Goal: Information Seeking & Learning: Learn about a topic

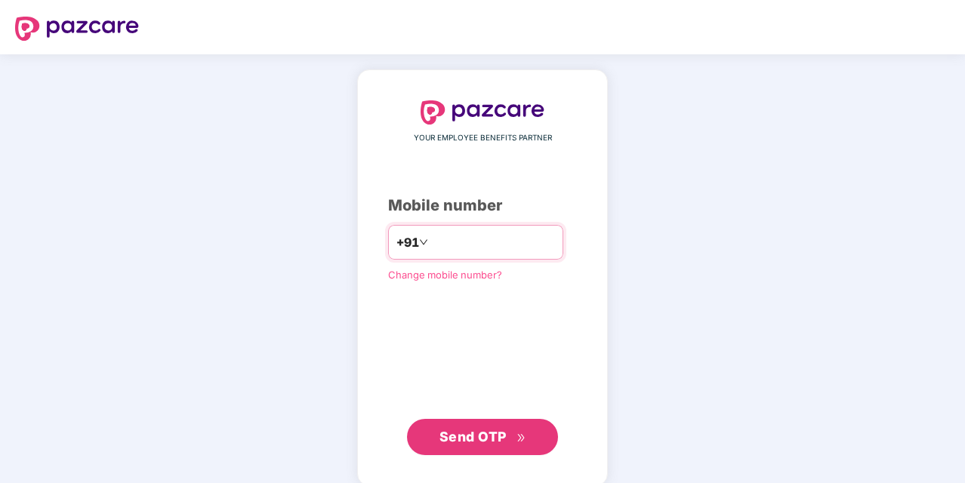
type input "**********"
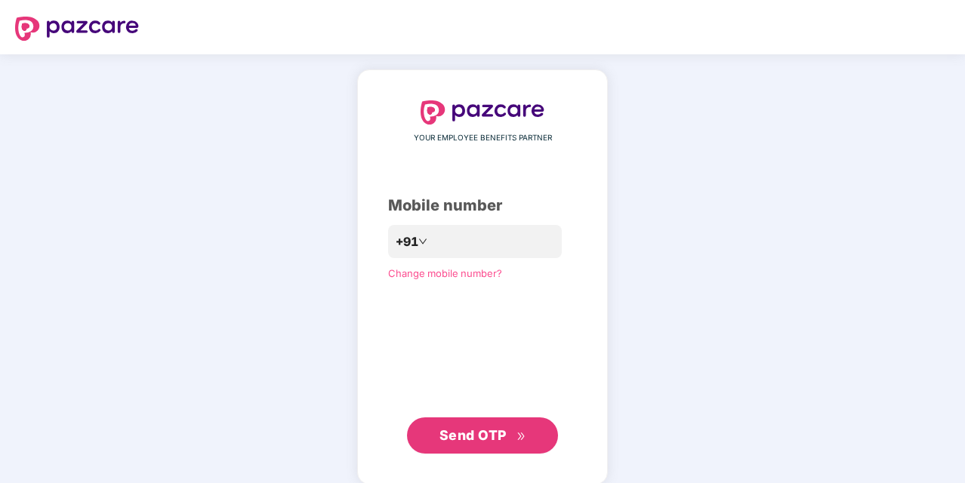
click at [502, 441] on span "Send OTP" at bounding box center [472, 435] width 67 height 16
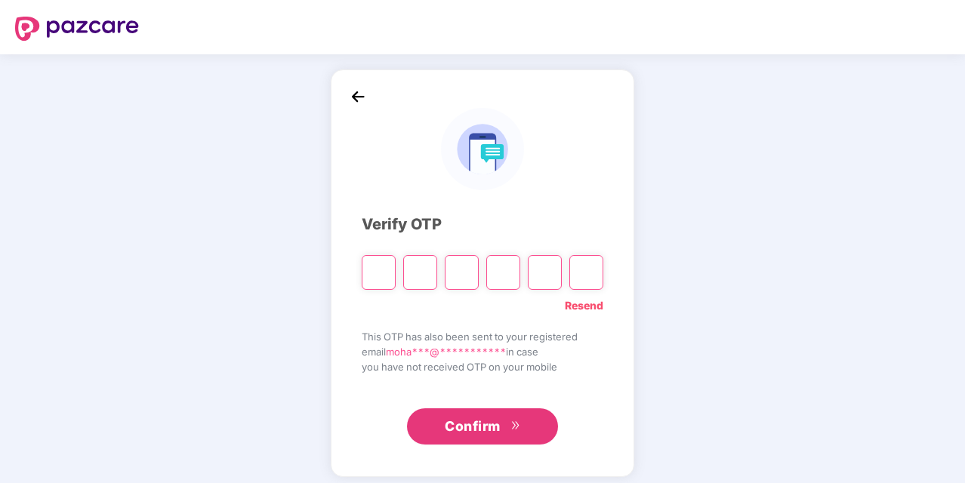
type input "*"
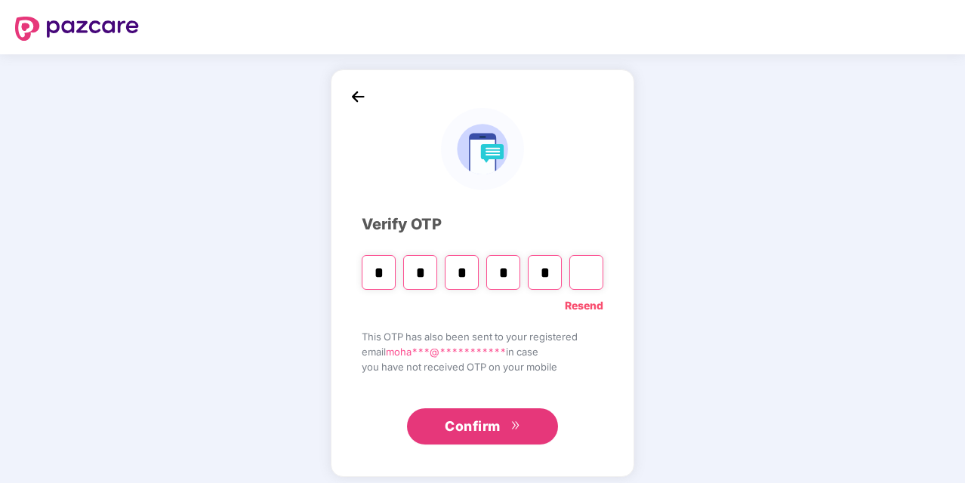
type input "*"
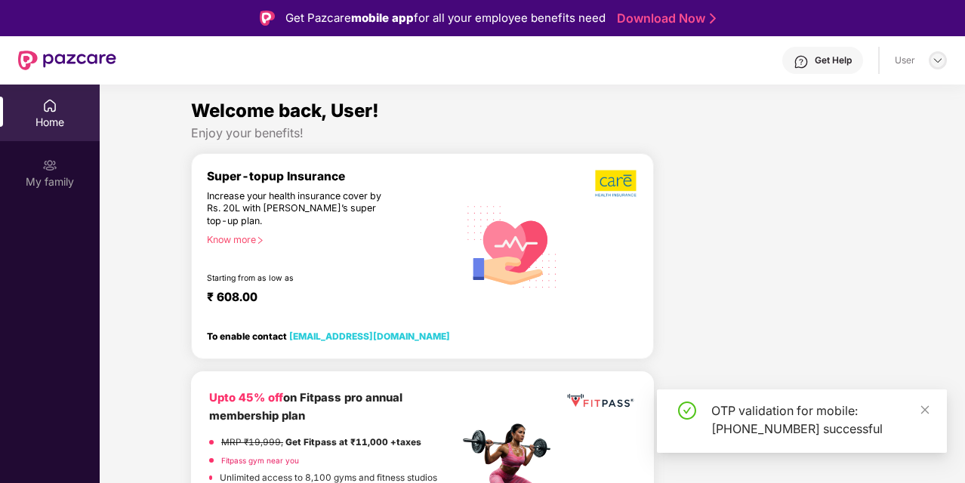
click at [938, 64] on img at bounding box center [938, 60] width 12 height 12
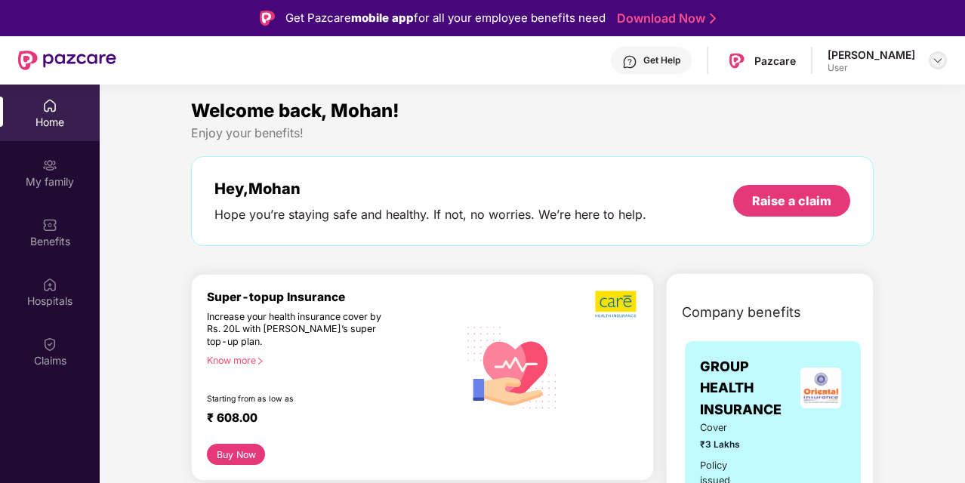
click at [933, 64] on img at bounding box center [938, 60] width 12 height 12
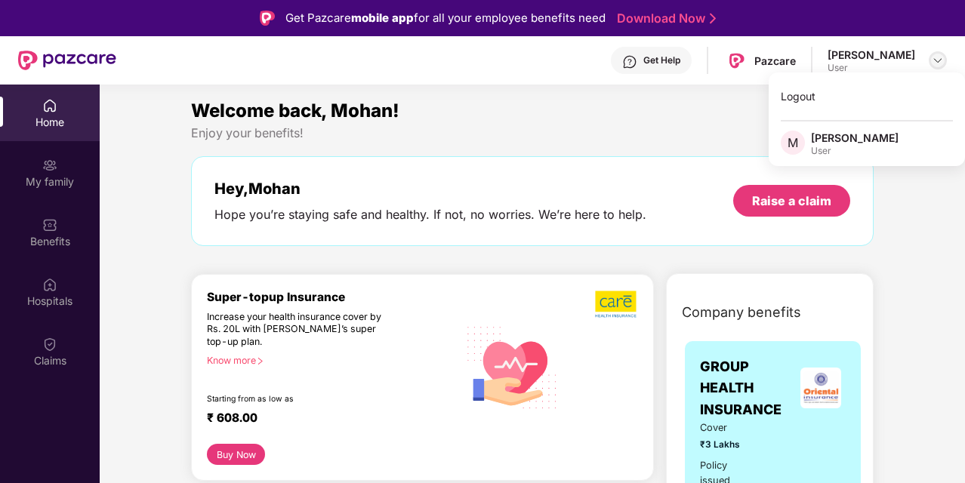
click at [945, 62] on div at bounding box center [938, 60] width 18 height 18
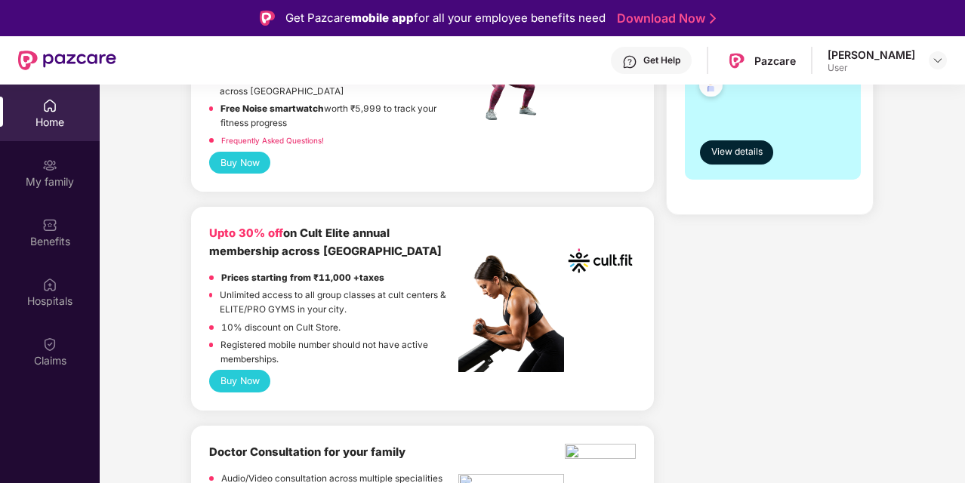
scroll to position [523, 0]
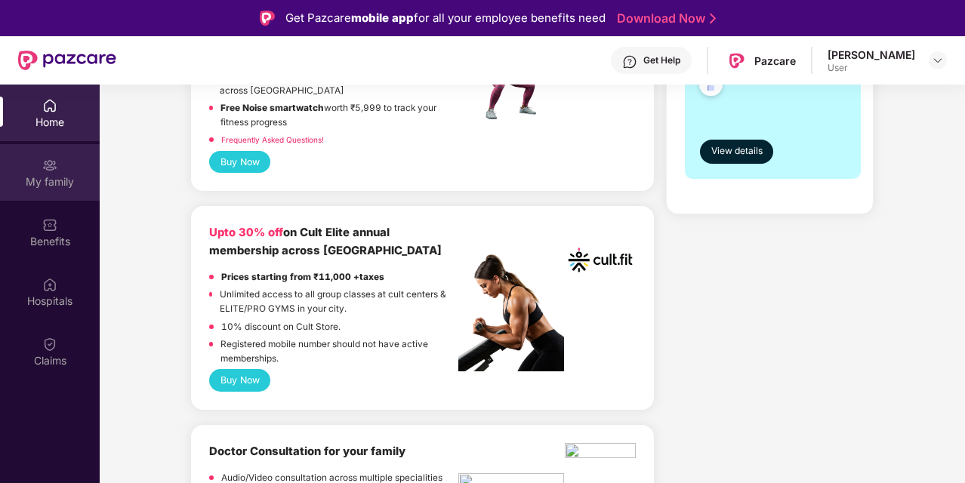
click at [60, 183] on div "My family" at bounding box center [50, 181] width 100 height 15
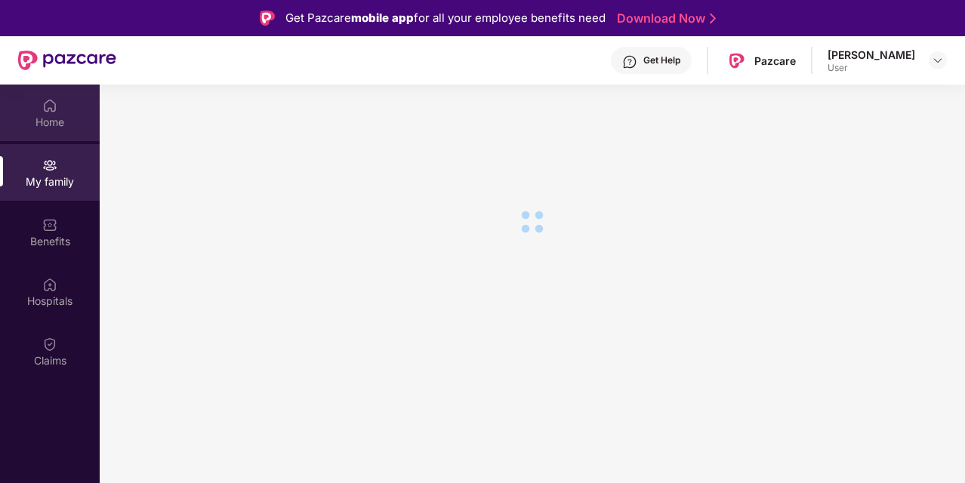
click at [63, 107] on div "Home" at bounding box center [50, 113] width 100 height 57
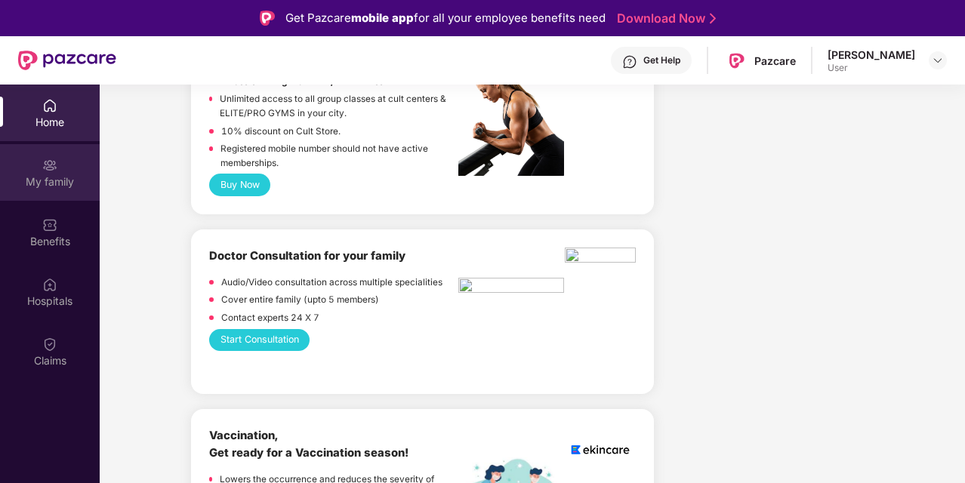
click at [56, 195] on div "My family" at bounding box center [50, 172] width 100 height 57
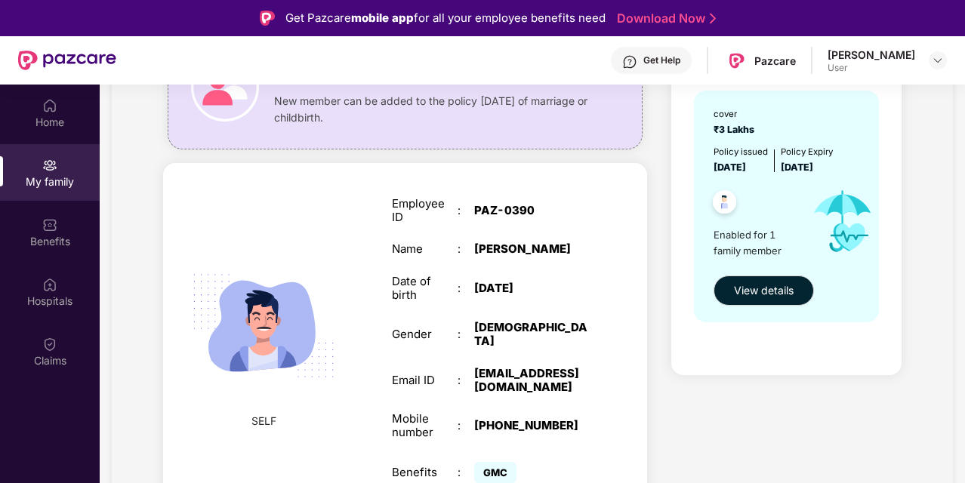
scroll to position [85, 0]
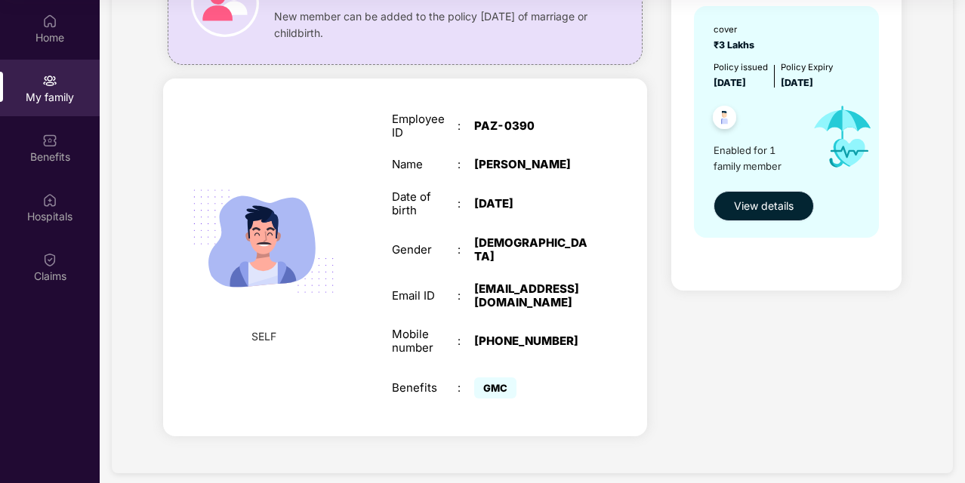
click at [757, 202] on span "View details" at bounding box center [764, 206] width 60 height 17
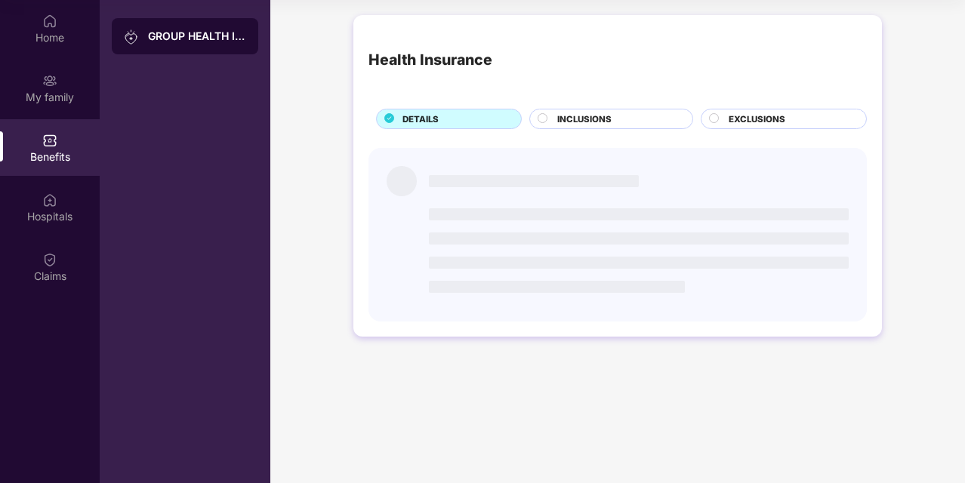
scroll to position [0, 0]
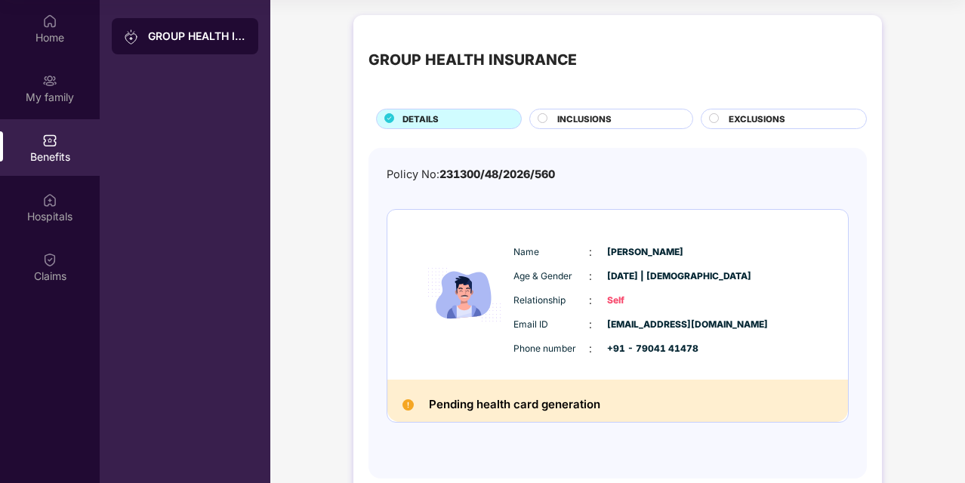
click at [625, 122] on div "INCLUSIONS" at bounding box center [617, 120] width 135 height 16
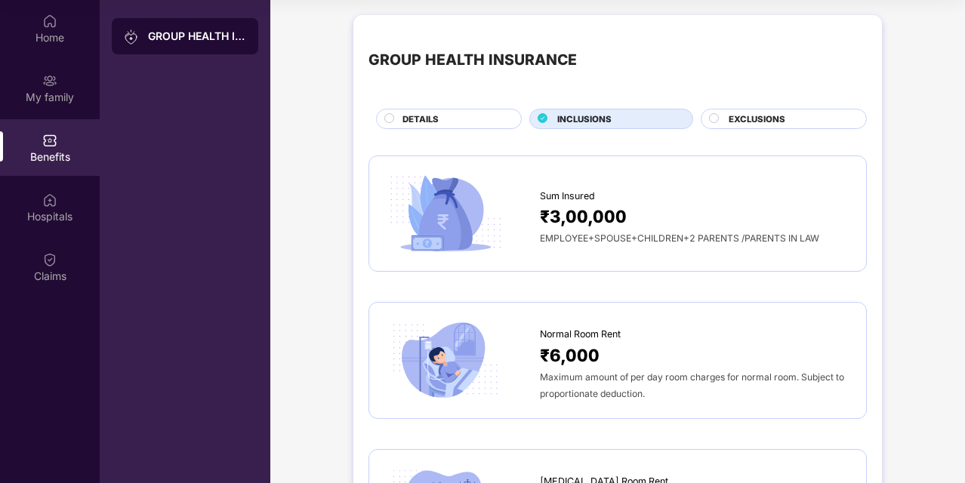
click at [736, 119] on span "EXCLUSIONS" at bounding box center [757, 119] width 57 height 14
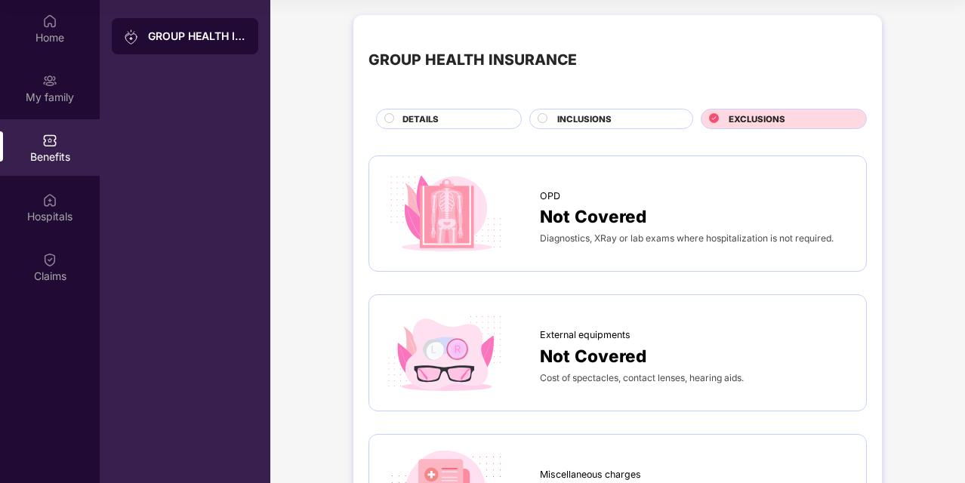
click at [593, 109] on div "INCLUSIONS" at bounding box center [611, 119] width 164 height 20
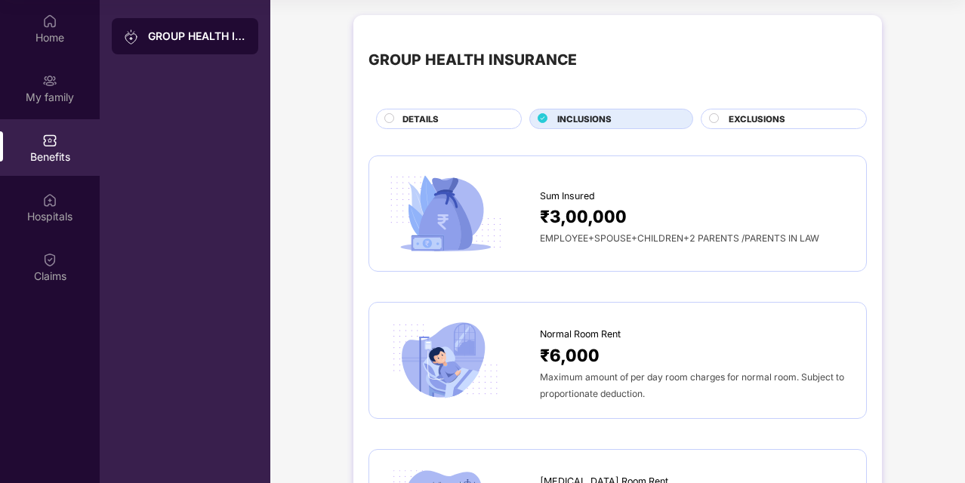
click at [479, 117] on div "DETAILS" at bounding box center [454, 120] width 119 height 16
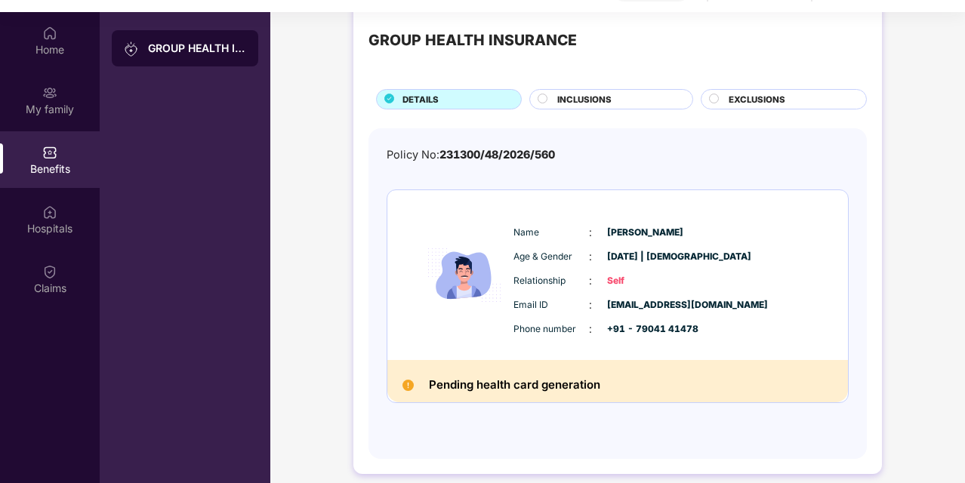
scroll to position [74, 0]
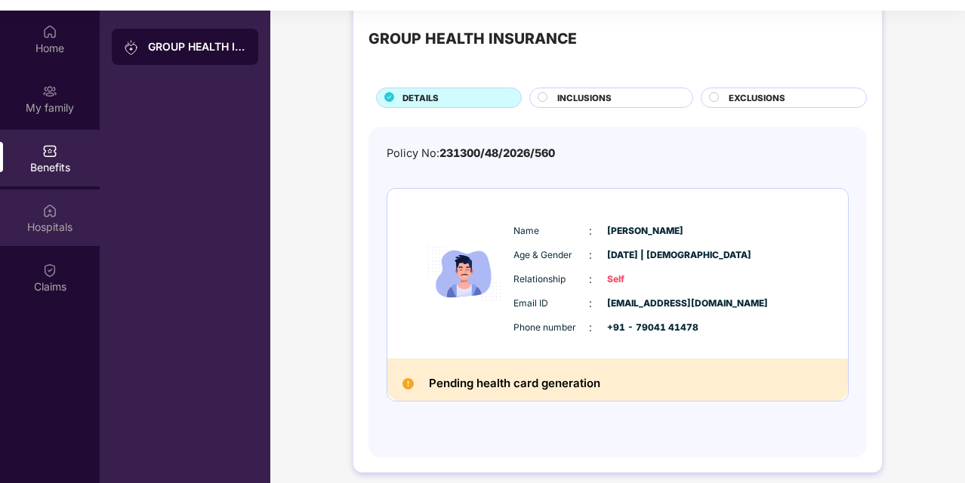
click at [77, 218] on div "Hospitals" at bounding box center [50, 218] width 100 height 57
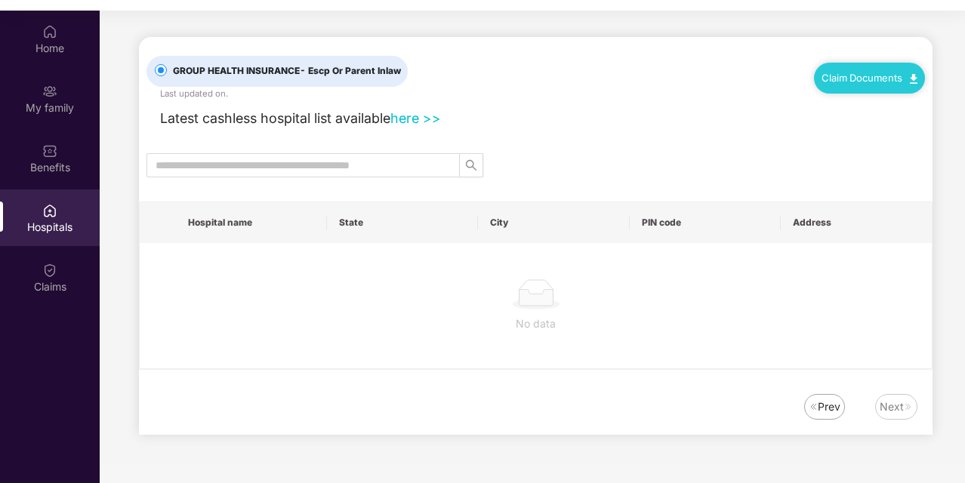
scroll to position [0, 0]
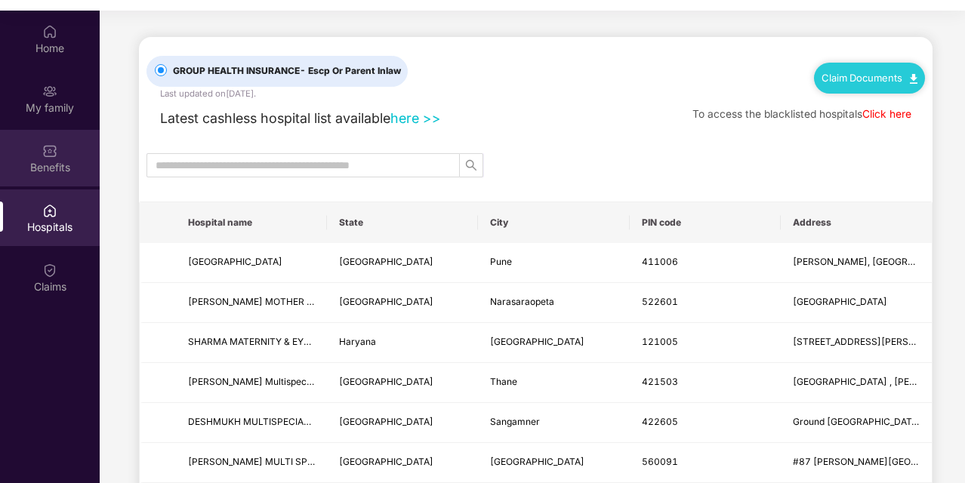
click at [69, 153] on div "Benefits" at bounding box center [50, 158] width 100 height 57
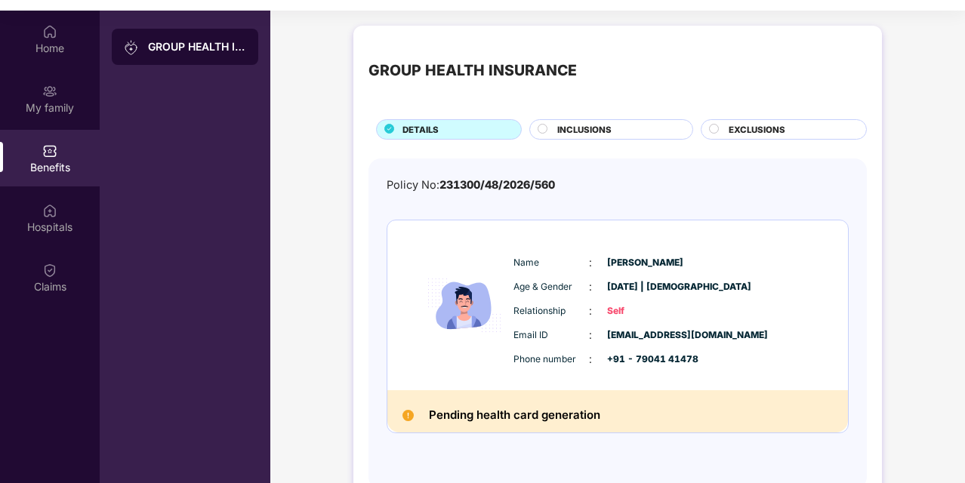
click at [197, 47] on div "GROUP HEALTH INSURANCE" at bounding box center [197, 46] width 98 height 15
click at [66, 112] on div "My family" at bounding box center [50, 107] width 100 height 15
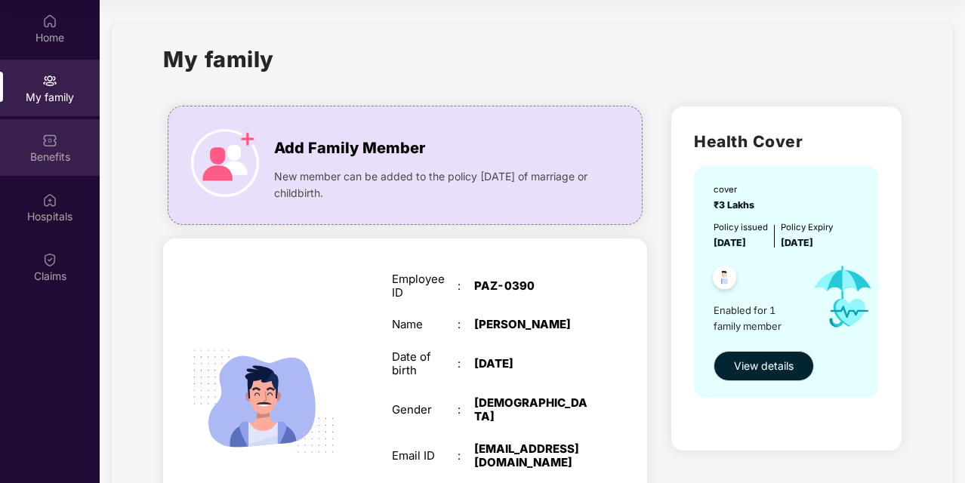
click at [63, 155] on div "Benefits" at bounding box center [50, 156] width 100 height 15
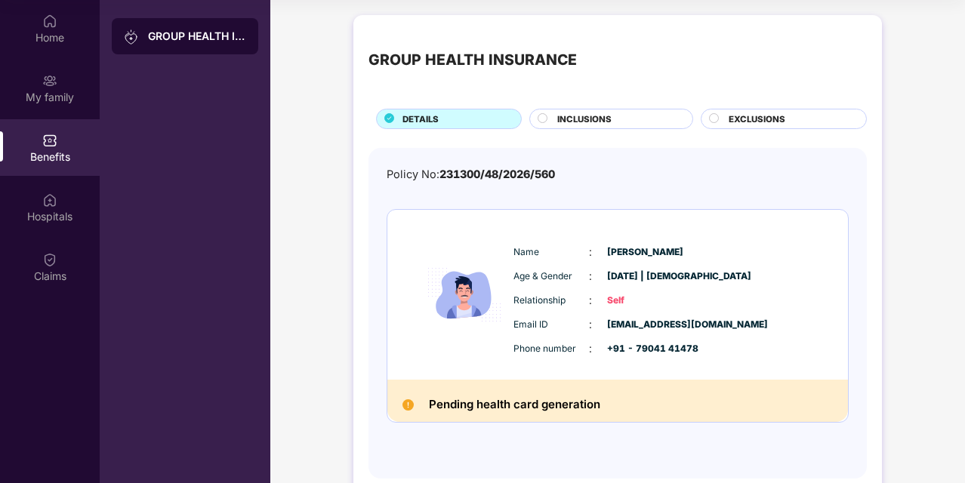
scroll to position [32, 0]
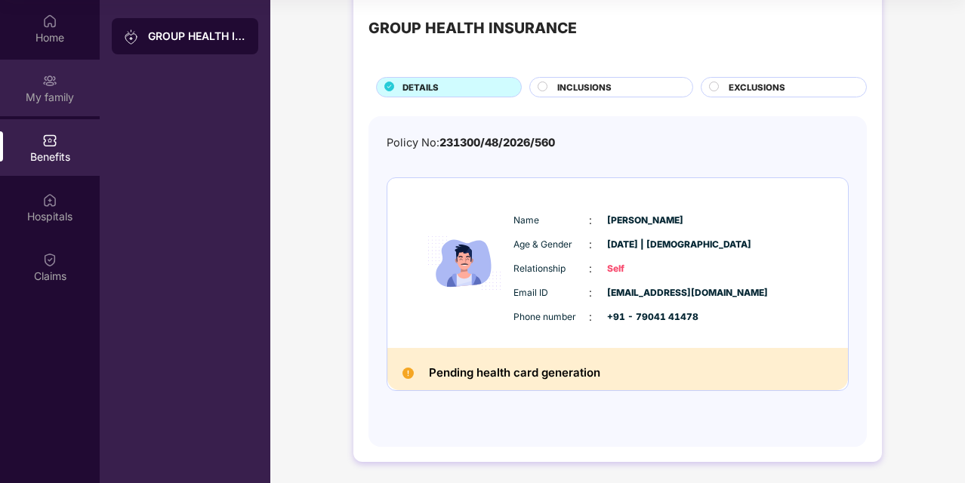
click at [74, 88] on div "My family" at bounding box center [50, 88] width 100 height 57
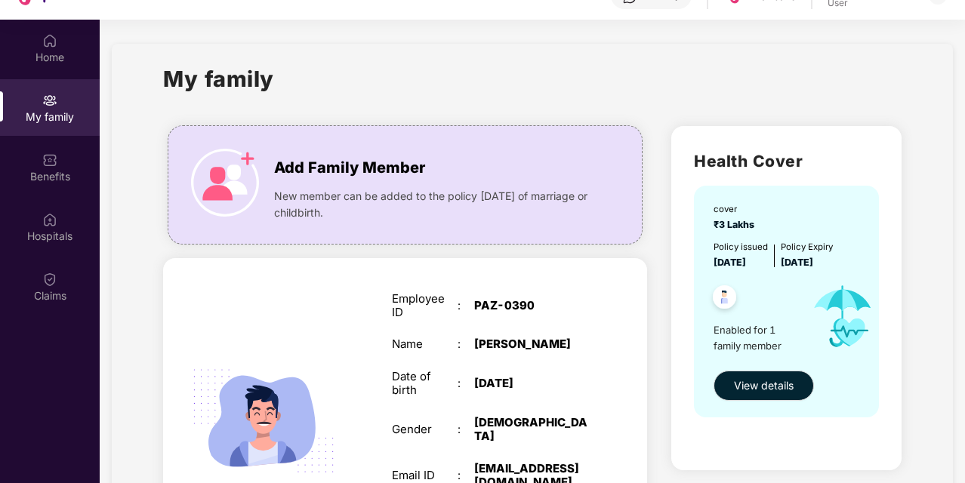
scroll to position [160, 0]
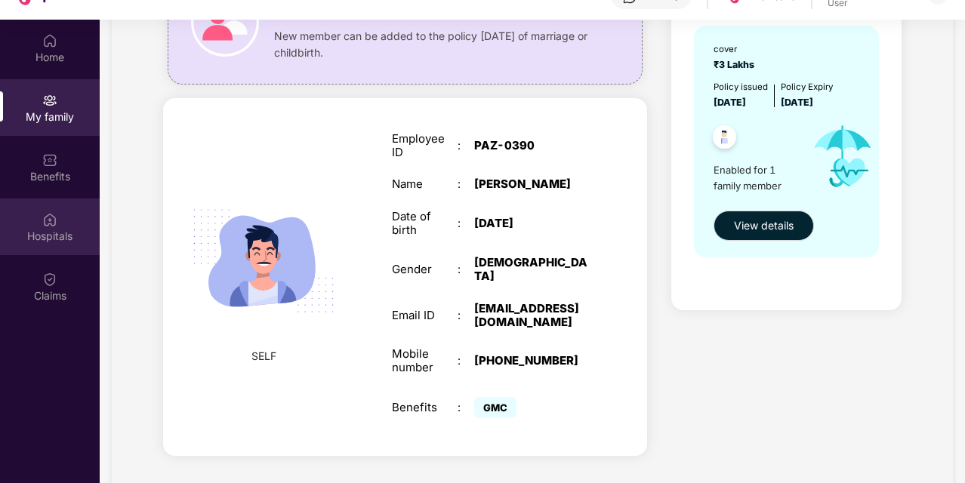
click at [65, 239] on div "Hospitals" at bounding box center [50, 236] width 100 height 15
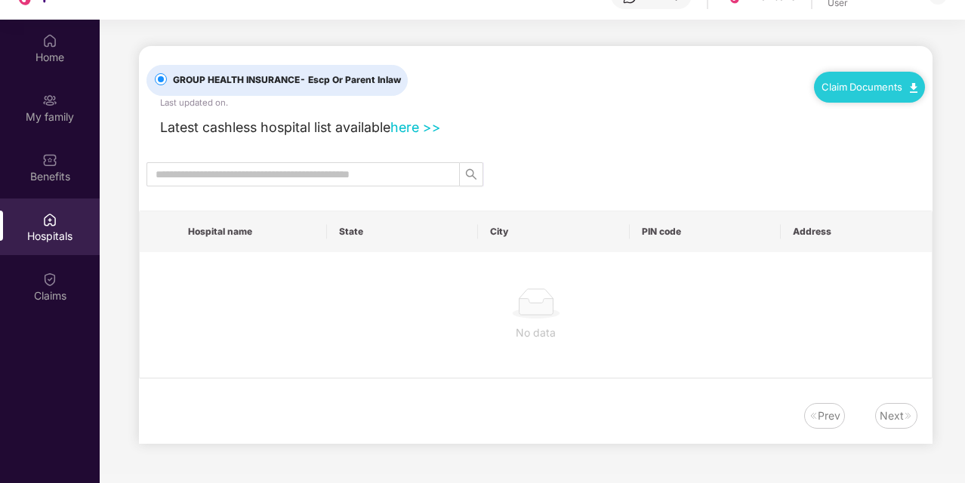
scroll to position [0, 0]
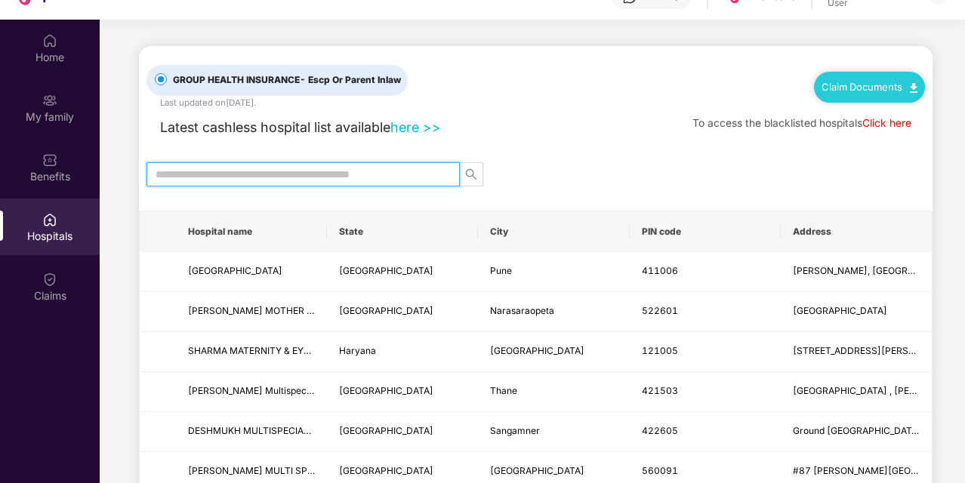
click at [333, 176] on input "text" at bounding box center [297, 174] width 283 height 17
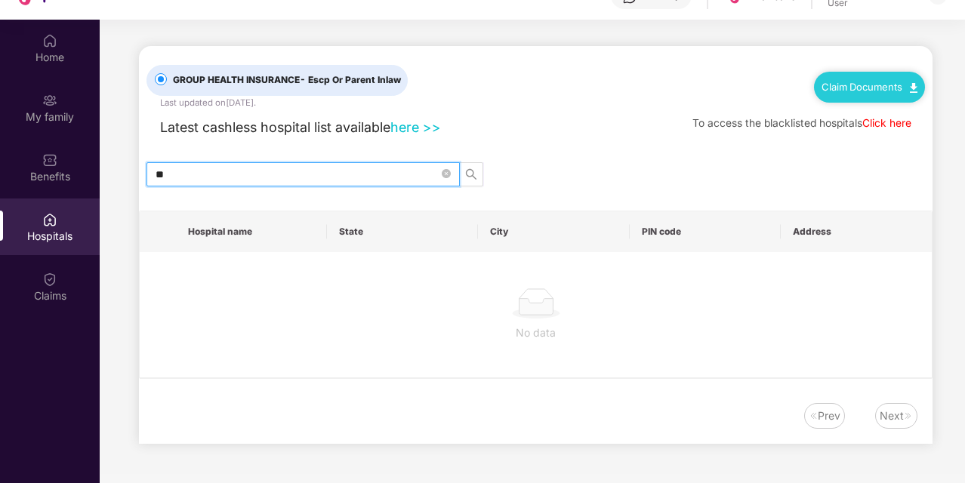
type input "*"
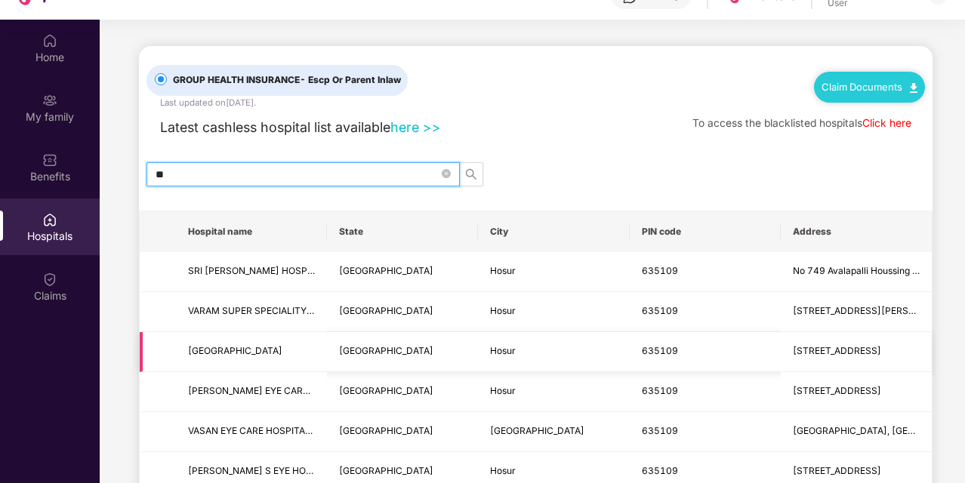
type input "*"
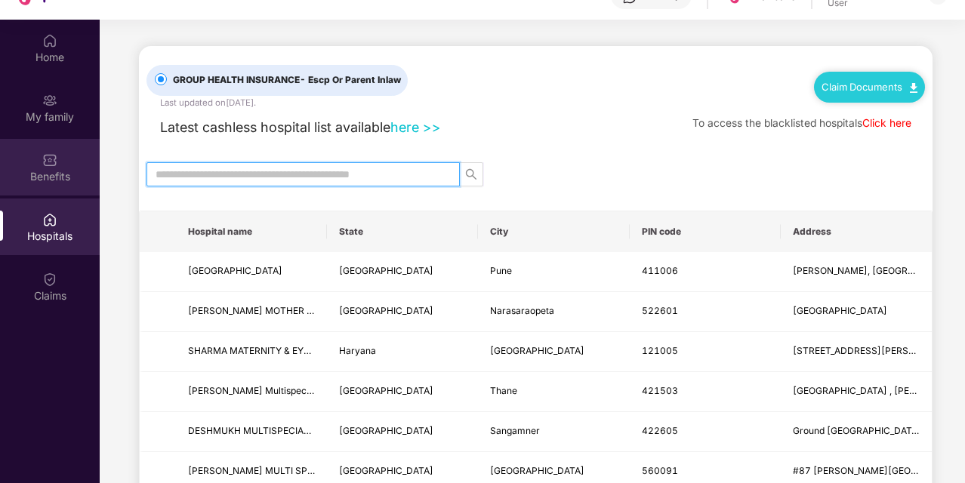
click at [53, 178] on div "Benefits" at bounding box center [50, 176] width 100 height 15
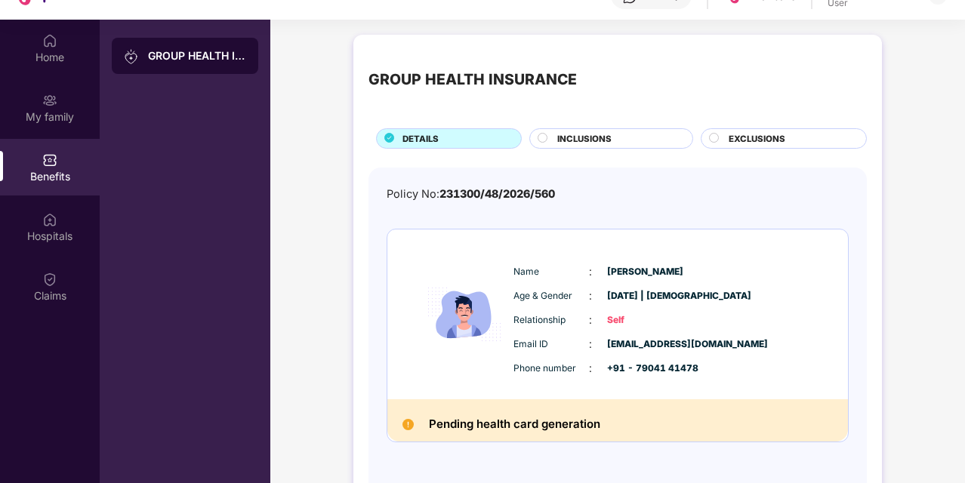
click at [639, 135] on div "INCLUSIONS" at bounding box center [617, 140] width 135 height 16
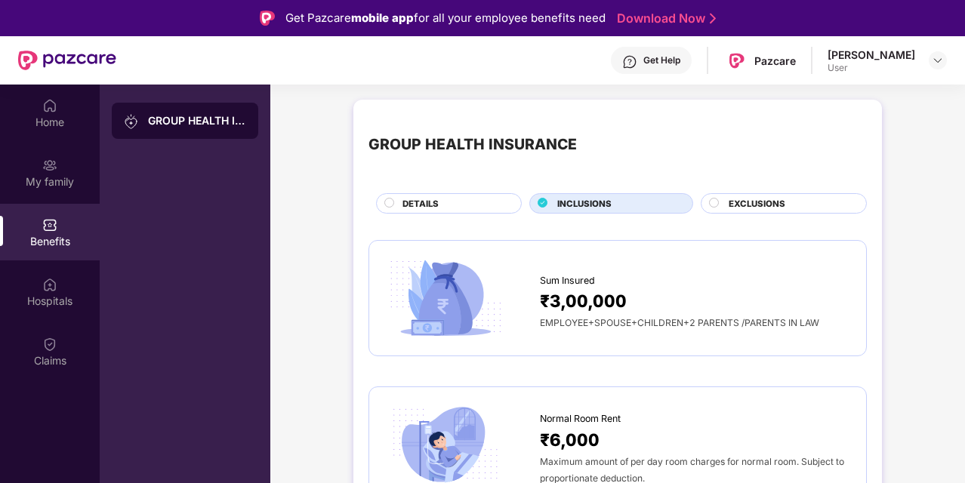
click at [470, 205] on div "DETAILS" at bounding box center [454, 205] width 119 height 16
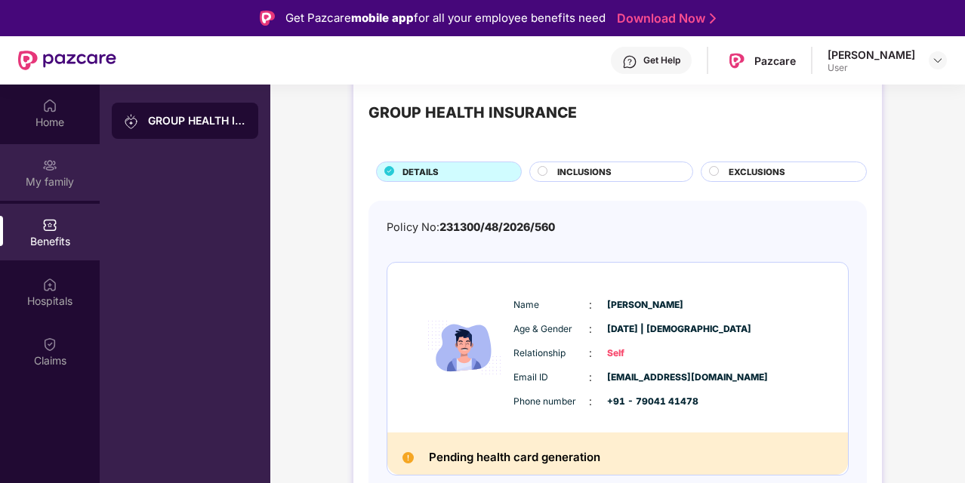
click at [69, 162] on div "My family" at bounding box center [50, 172] width 100 height 57
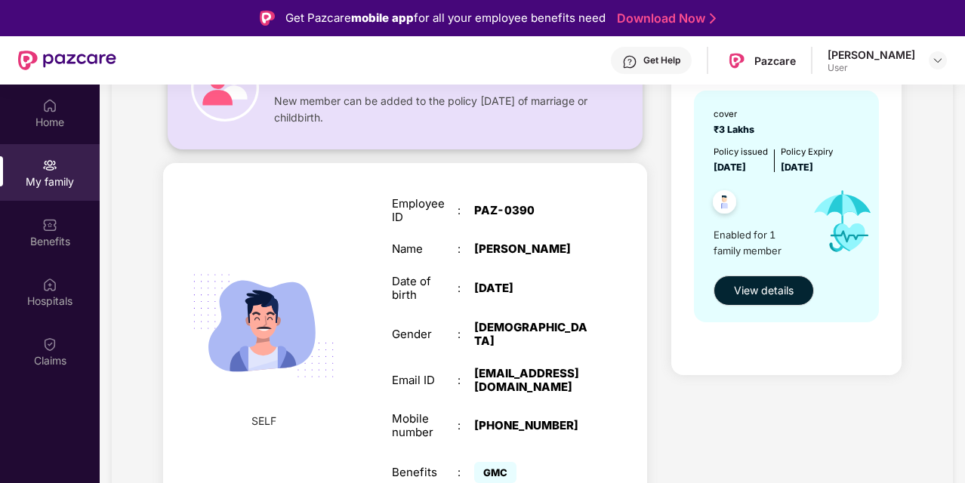
scroll to position [74, 0]
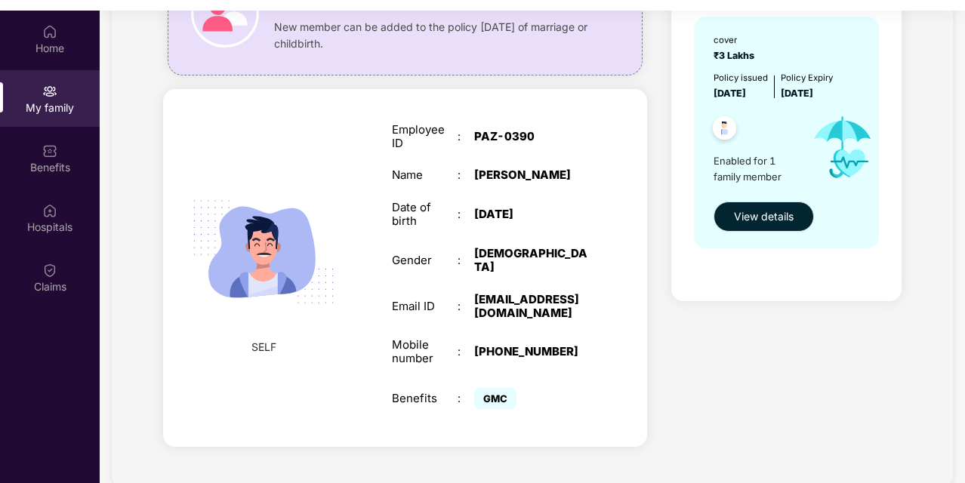
click at [764, 220] on span "View details" at bounding box center [764, 216] width 60 height 17
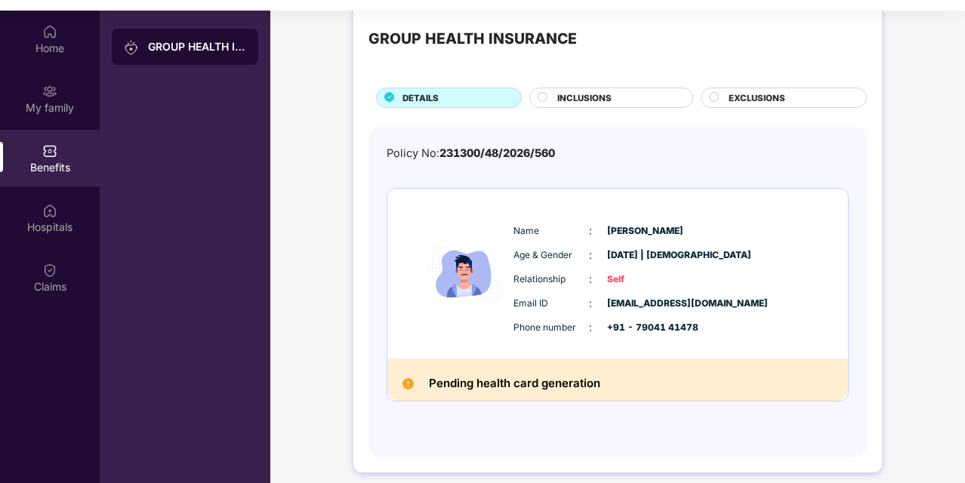
scroll to position [0, 0]
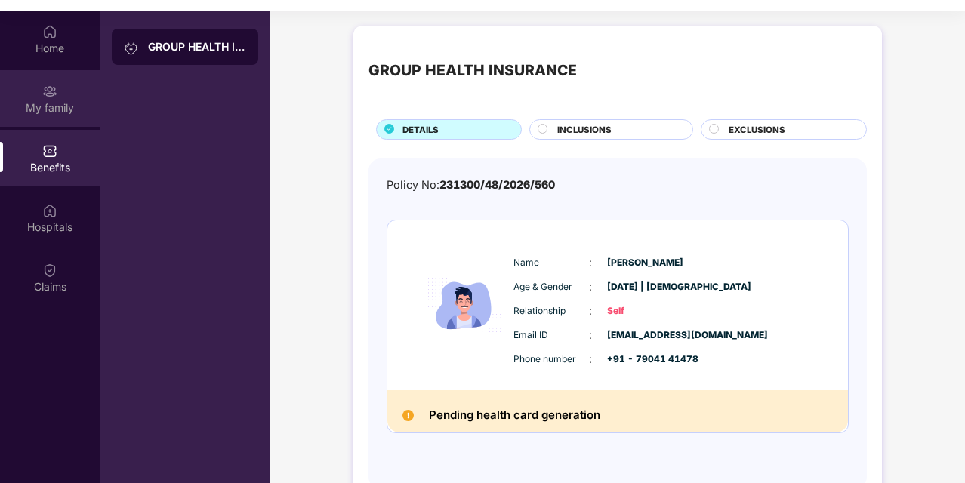
click at [66, 110] on div "My family" at bounding box center [50, 107] width 100 height 15
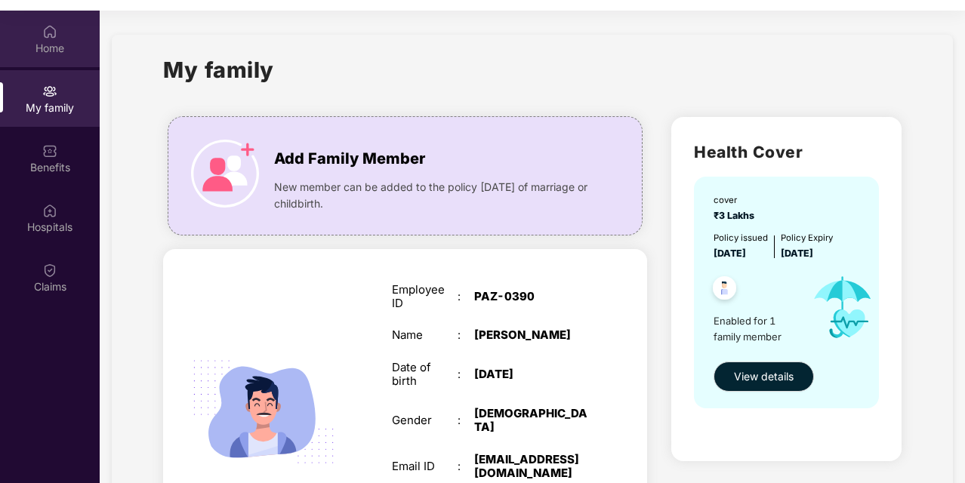
click at [57, 35] on div "Home" at bounding box center [50, 39] width 100 height 57
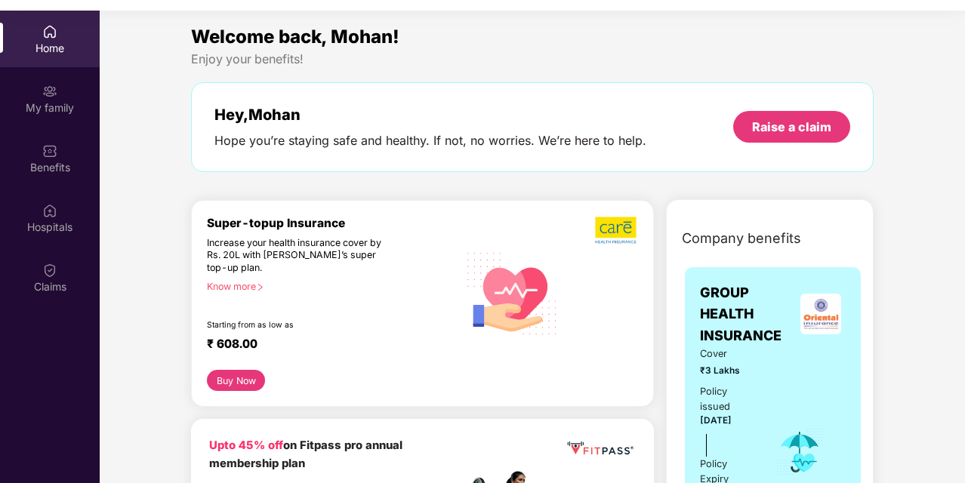
click at [65, 49] on div "Home" at bounding box center [50, 48] width 100 height 15
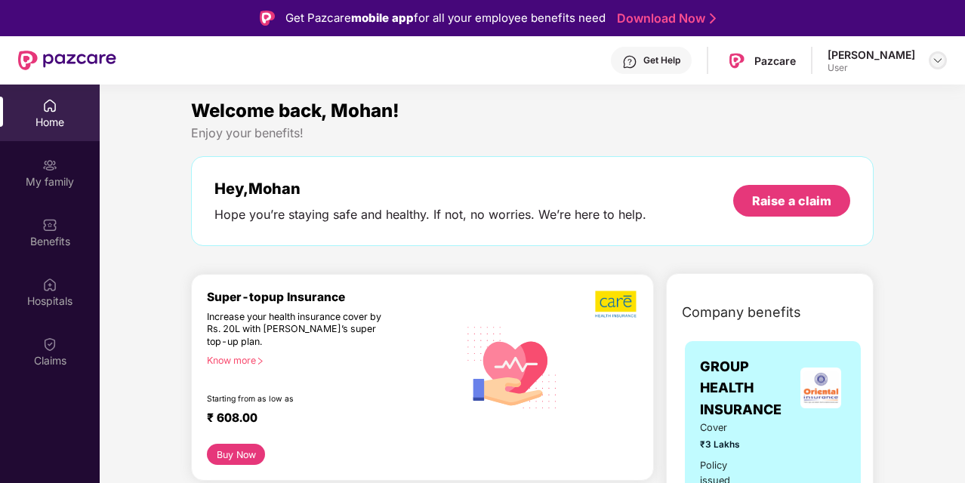
click at [936, 65] on img at bounding box center [938, 60] width 12 height 12
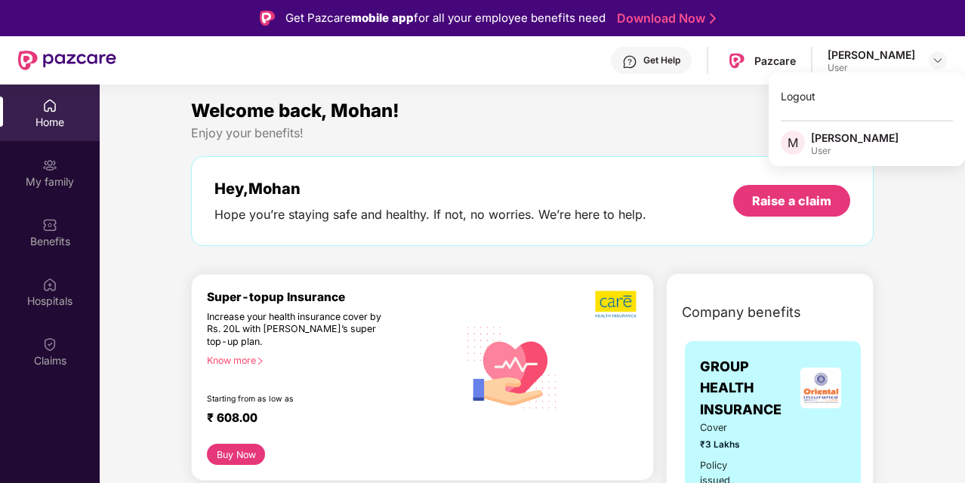
click at [710, 128] on div "Enjoy your benefits!" at bounding box center [532, 133] width 683 height 16
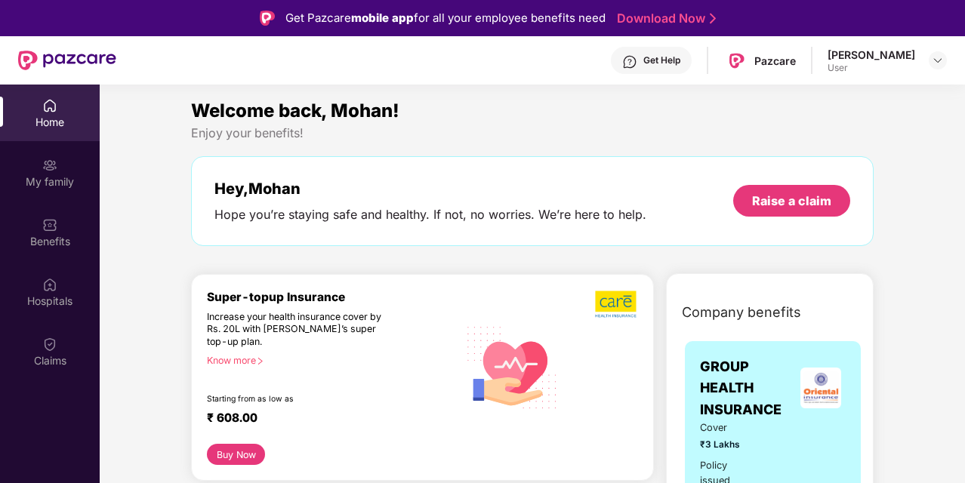
click at [77, 130] on div "Home" at bounding box center [50, 113] width 100 height 57
click at [67, 199] on div "My family" at bounding box center [50, 172] width 100 height 57
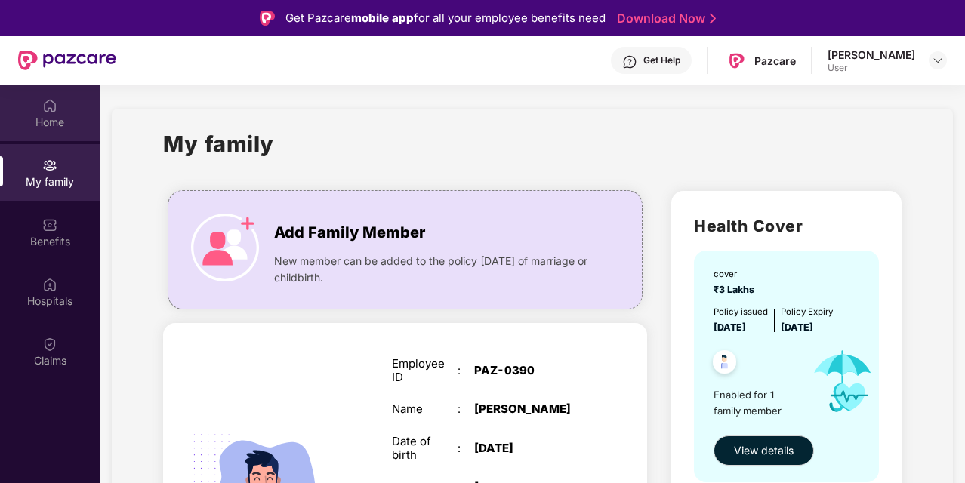
click at [26, 117] on div "Home" at bounding box center [50, 122] width 100 height 15
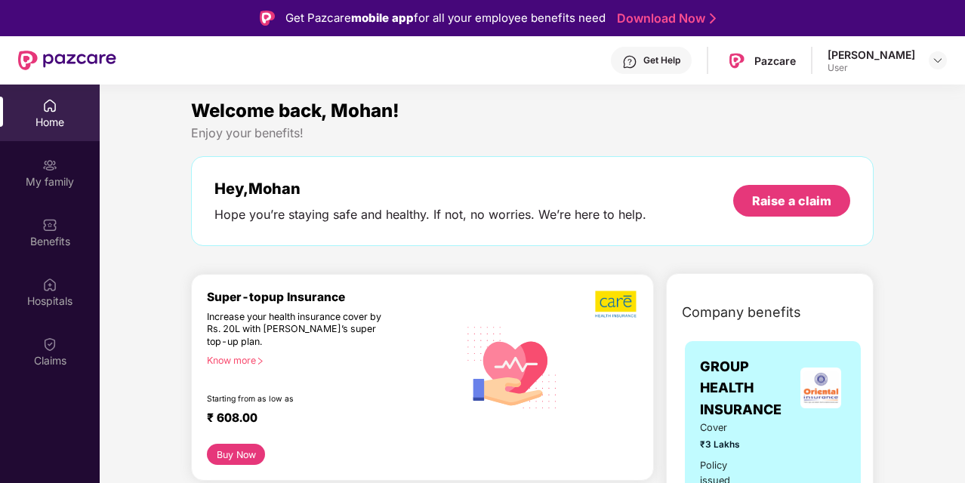
click at [897, 69] on div "User" at bounding box center [871, 68] width 88 height 12
click at [945, 62] on div at bounding box center [938, 60] width 18 height 18
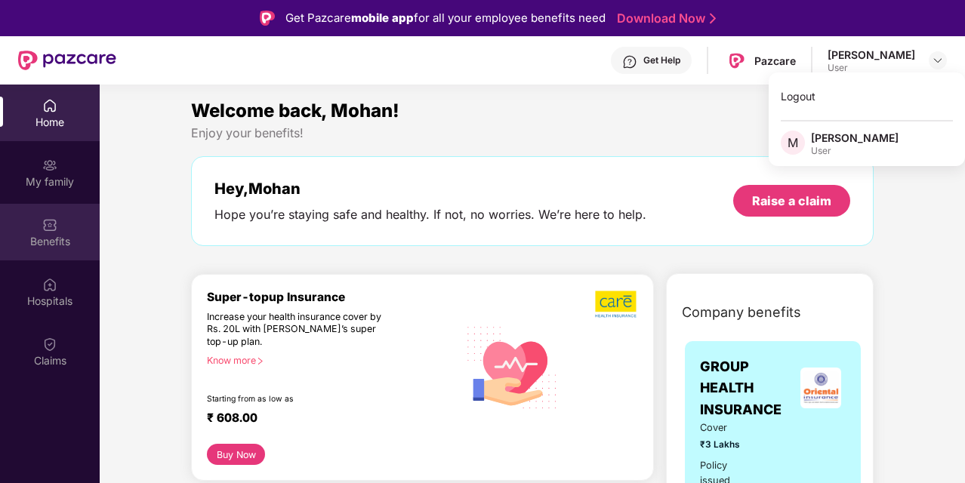
click at [73, 235] on div "Benefits" at bounding box center [50, 241] width 100 height 15
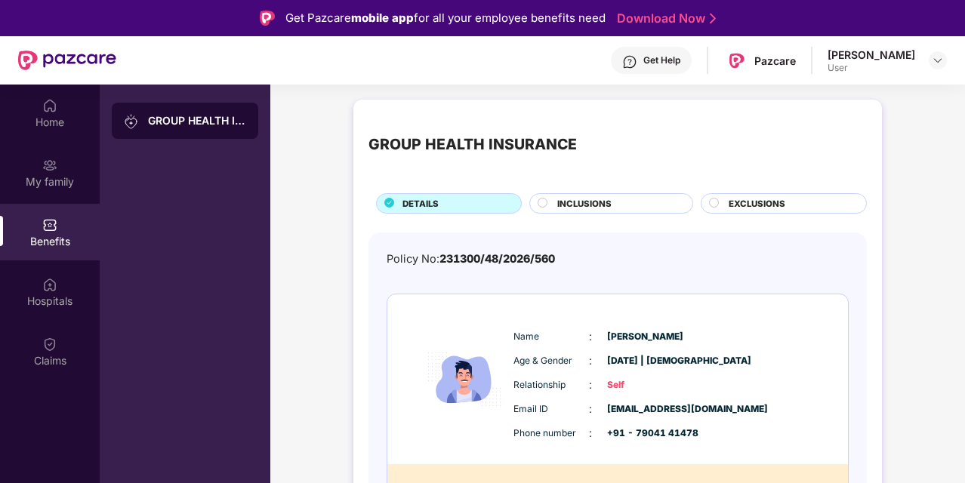
click at [544, 201] on circle at bounding box center [542, 202] width 9 height 9
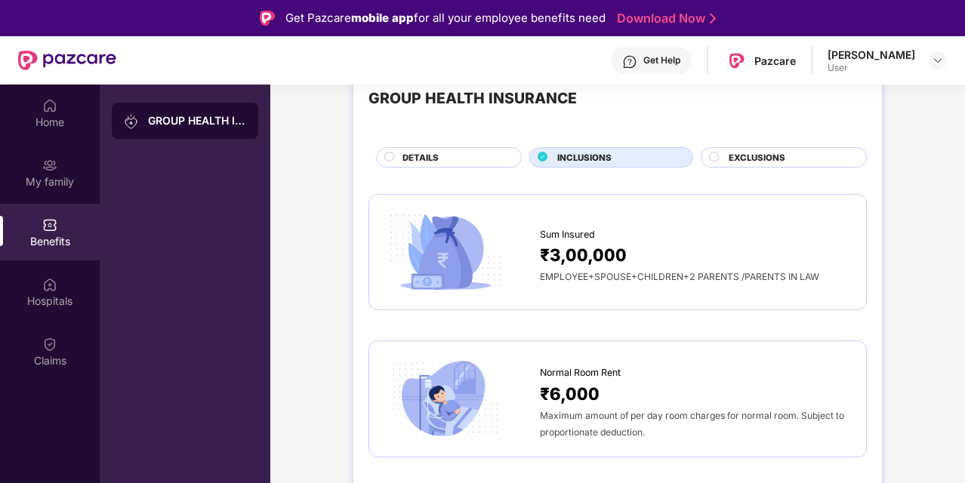
scroll to position [93, 0]
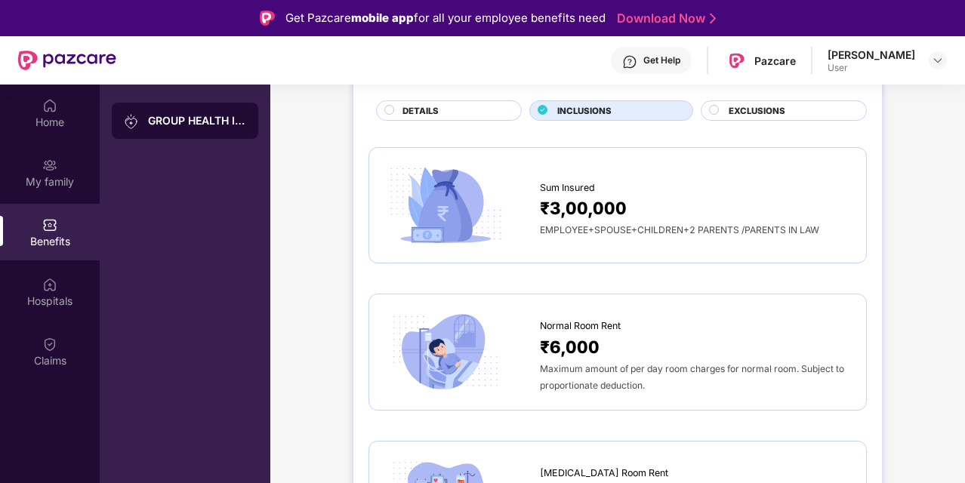
click at [661, 182] on div "Sum Insured" at bounding box center [695, 184] width 311 height 23
click at [617, 224] on span "EMPLOYEE+SPOUSE+CHILDREN+2 PARENTS /PARENTS IN LAW" at bounding box center [679, 229] width 279 height 11
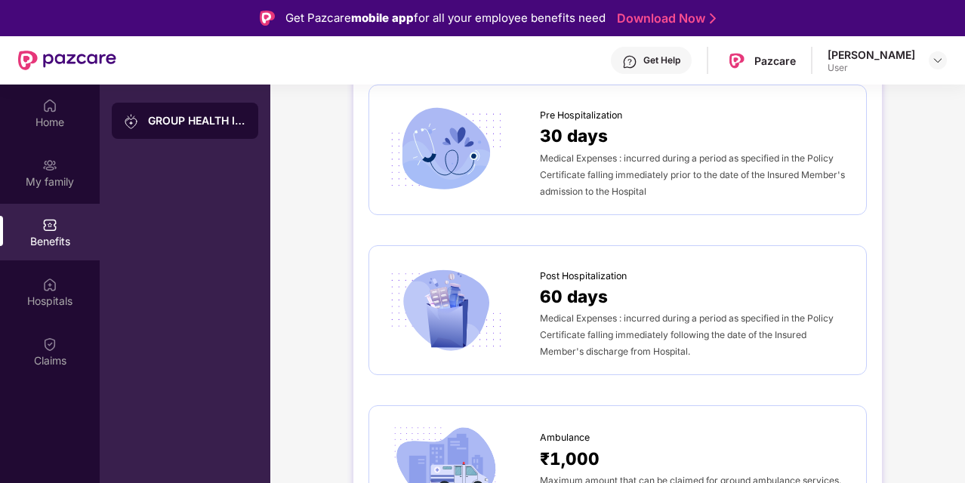
scroll to position [744, 0]
click at [607, 313] on span "Medical Expenses : incurred during a period as specified in the Policy Certific…" at bounding box center [687, 334] width 294 height 45
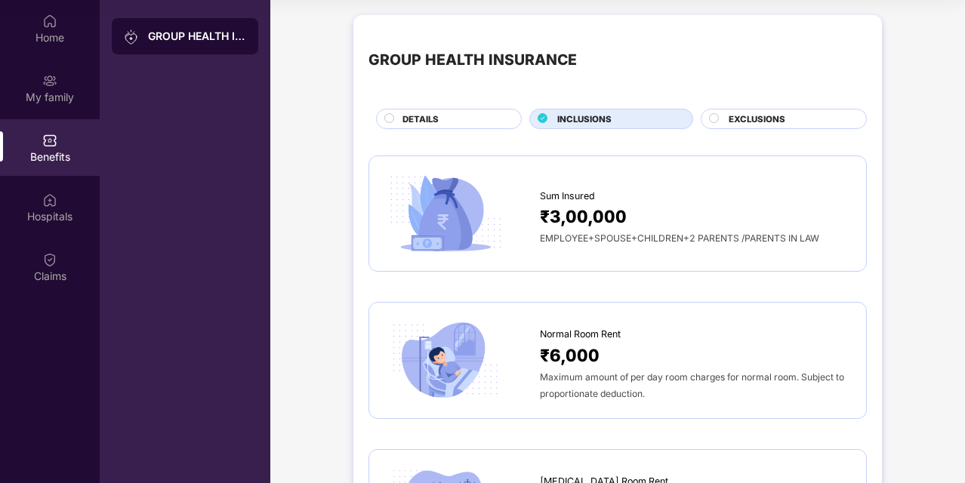
scroll to position [0, 0]
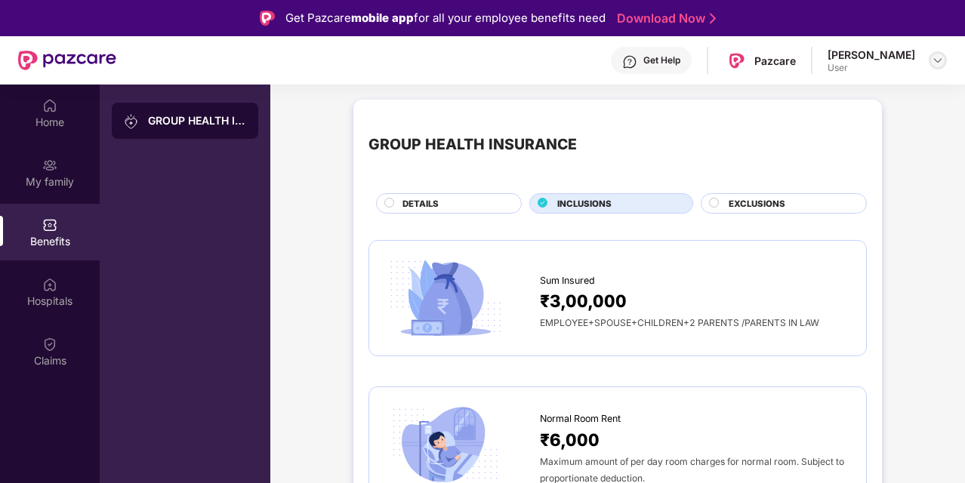
click at [940, 58] on img at bounding box center [938, 60] width 12 height 12
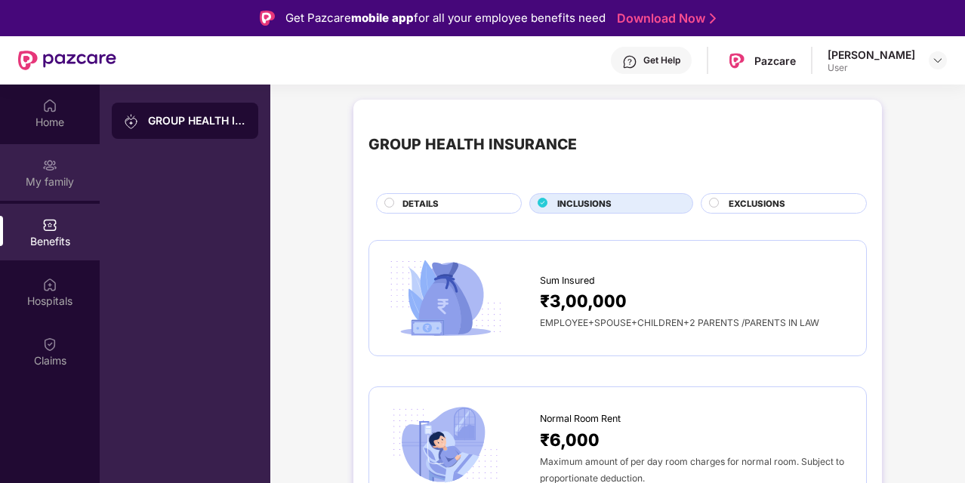
click at [65, 190] on div "My family" at bounding box center [50, 172] width 100 height 57
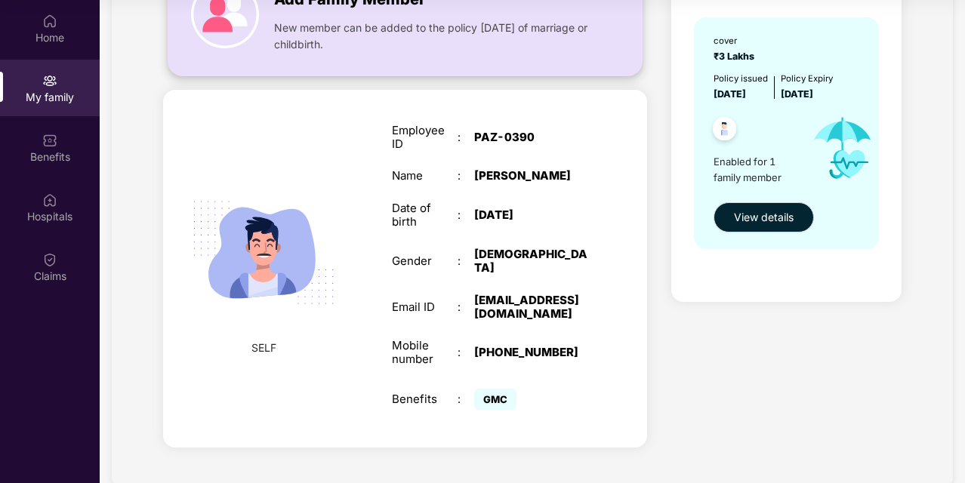
scroll to position [149, 0]
click at [201, 201] on img at bounding box center [263, 252] width 174 height 174
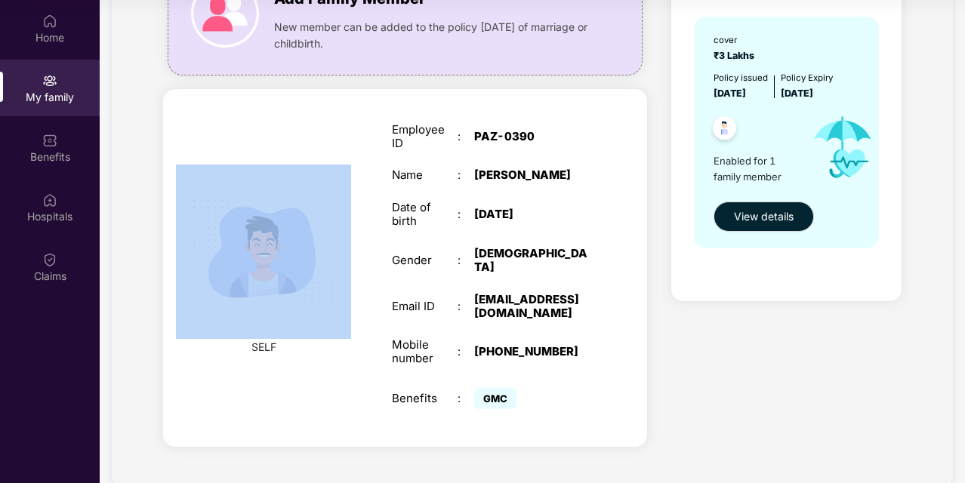
drag, startPoint x: 252, startPoint y: 343, endPoint x: 291, endPoint y: 342, distance: 39.3
click at [291, 342] on div "SELF" at bounding box center [263, 268] width 113 height 206
drag, startPoint x: 291, startPoint y: 342, endPoint x: 305, endPoint y: 353, distance: 17.2
click at [305, 353] on div "SELF" at bounding box center [263, 268] width 113 height 206
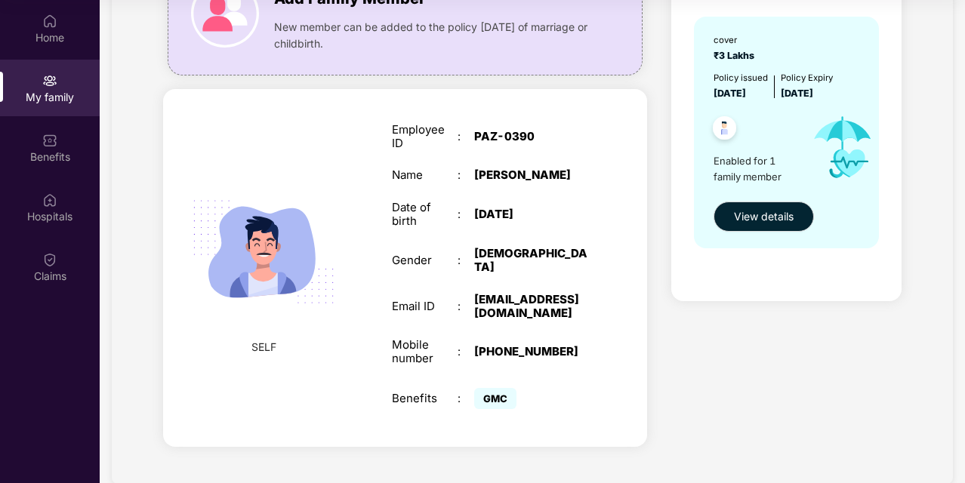
drag, startPoint x: 257, startPoint y: 357, endPoint x: 217, endPoint y: 323, distance: 52.5
click at [217, 323] on img at bounding box center [263, 252] width 174 height 174
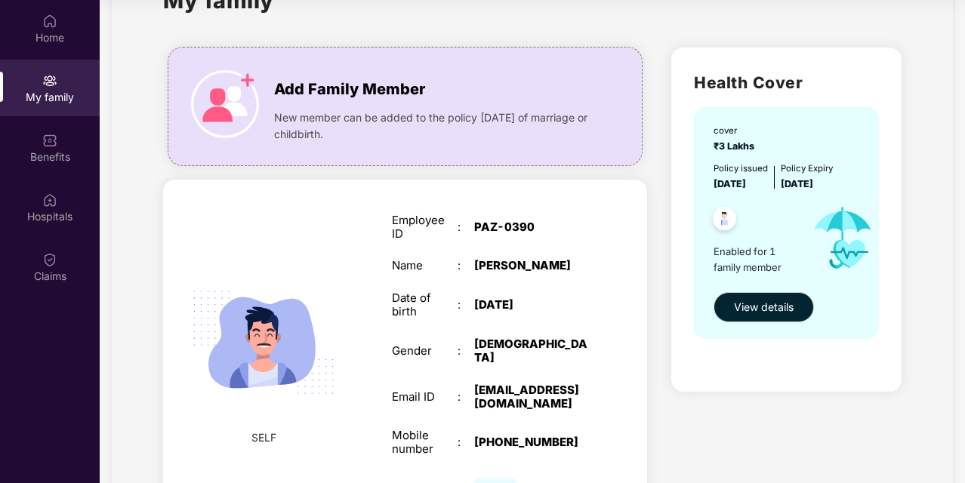
scroll to position [57, 0]
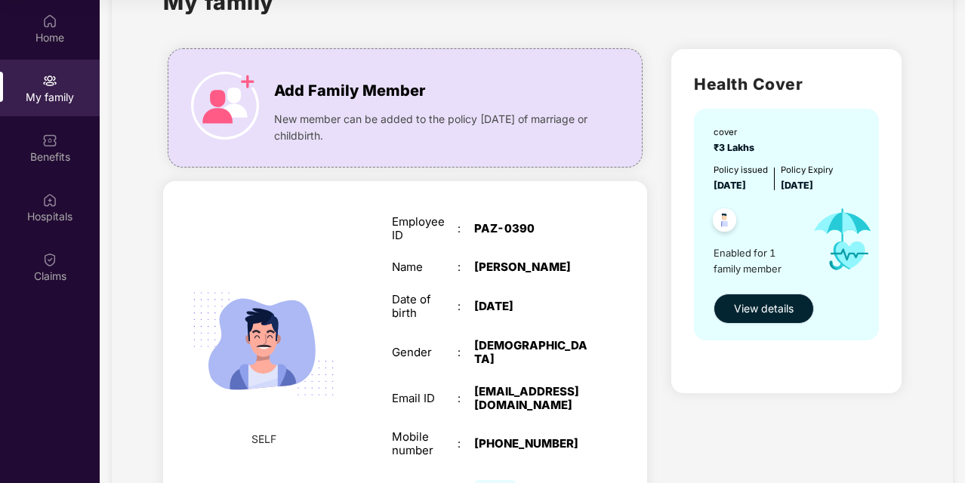
click at [774, 307] on span "View details" at bounding box center [764, 308] width 60 height 17
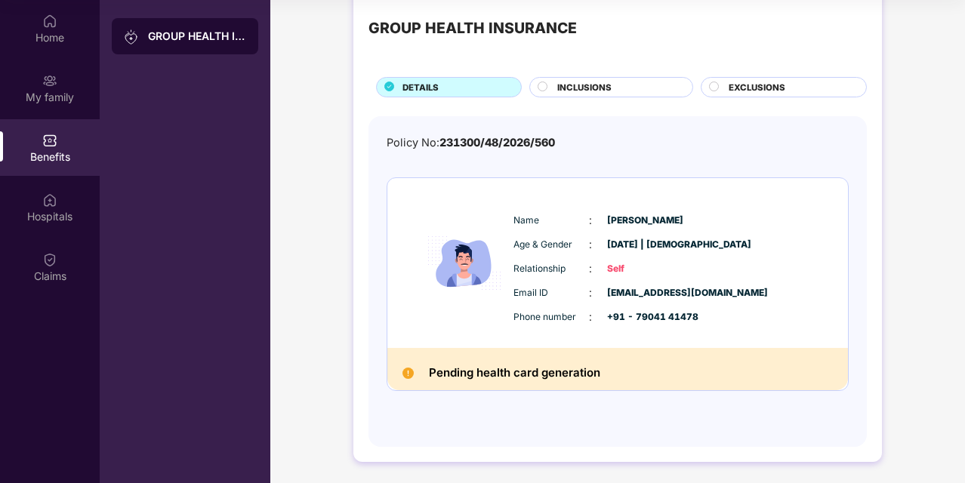
scroll to position [0, 0]
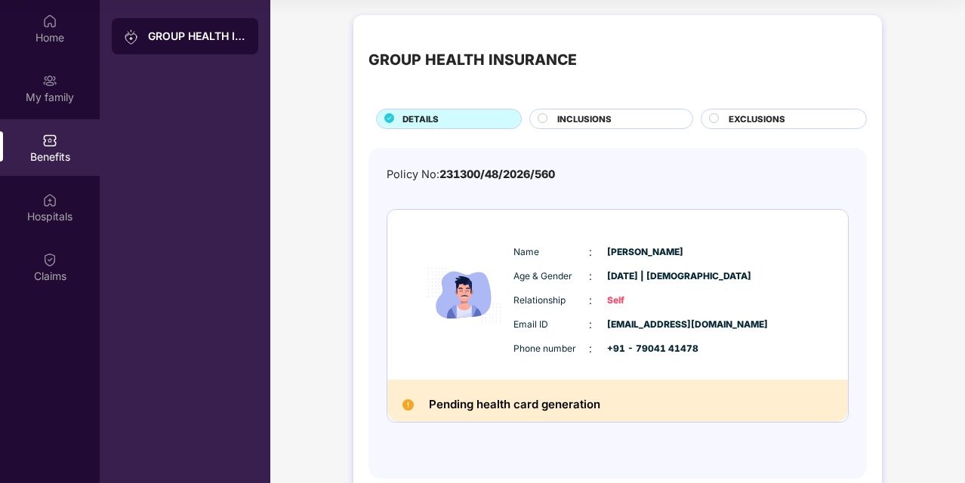
click at [725, 117] on div "EXCLUSIONS" at bounding box center [789, 120] width 137 height 16
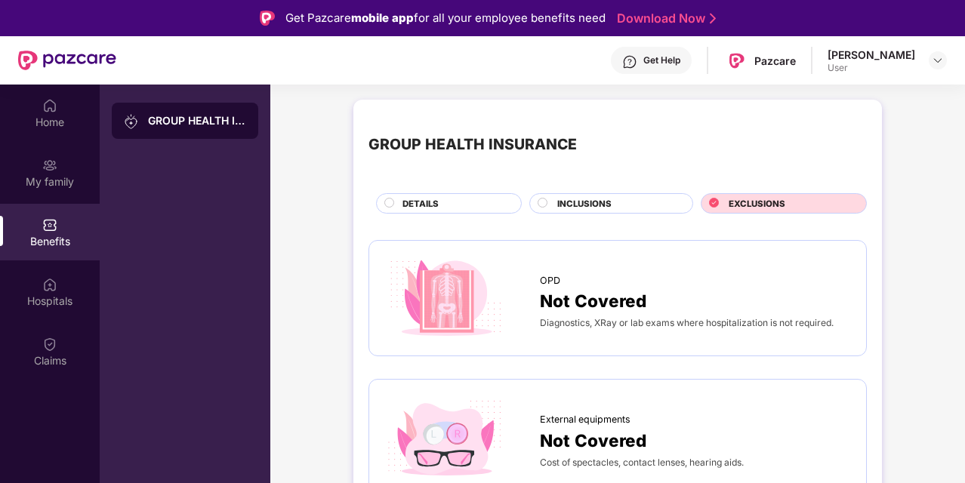
click at [182, 124] on div "GROUP HEALTH INSURANCE" at bounding box center [197, 120] width 98 height 15
click at [74, 124] on div "Home" at bounding box center [50, 122] width 100 height 15
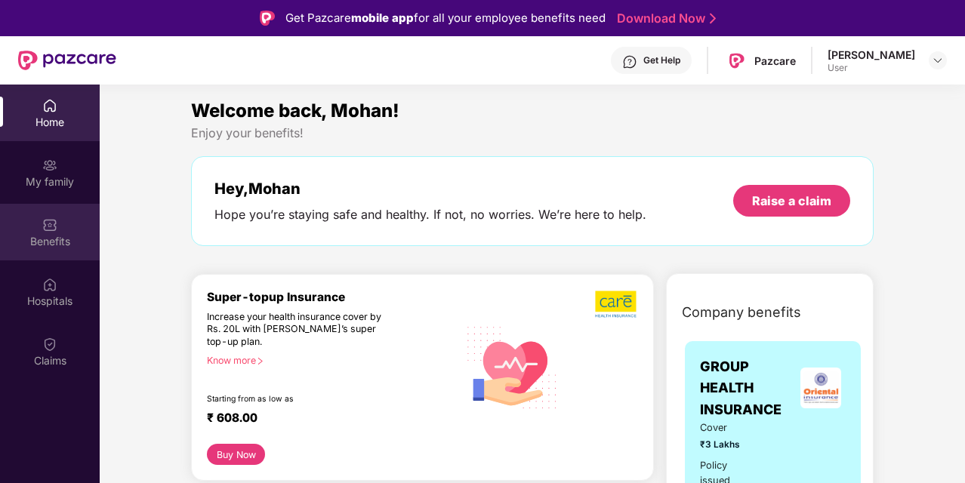
click at [69, 239] on div "Benefits" at bounding box center [50, 241] width 100 height 15
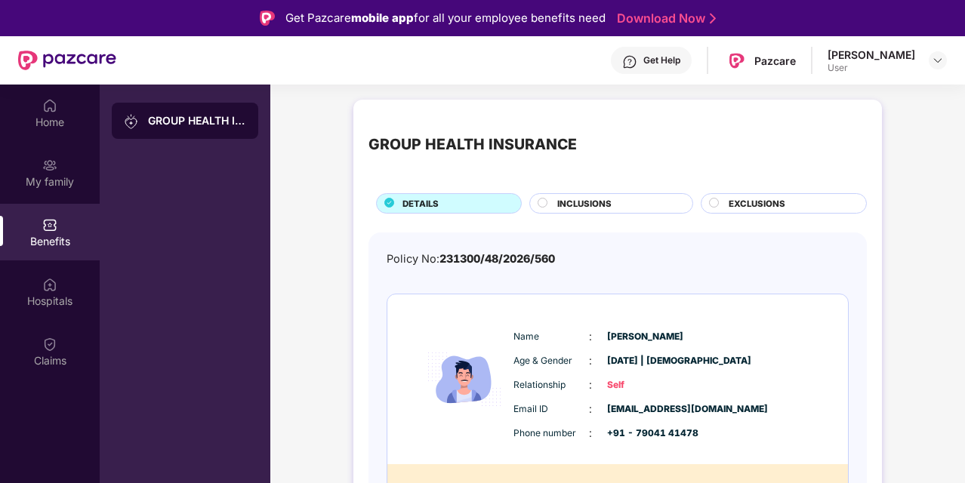
scroll to position [1, 0]
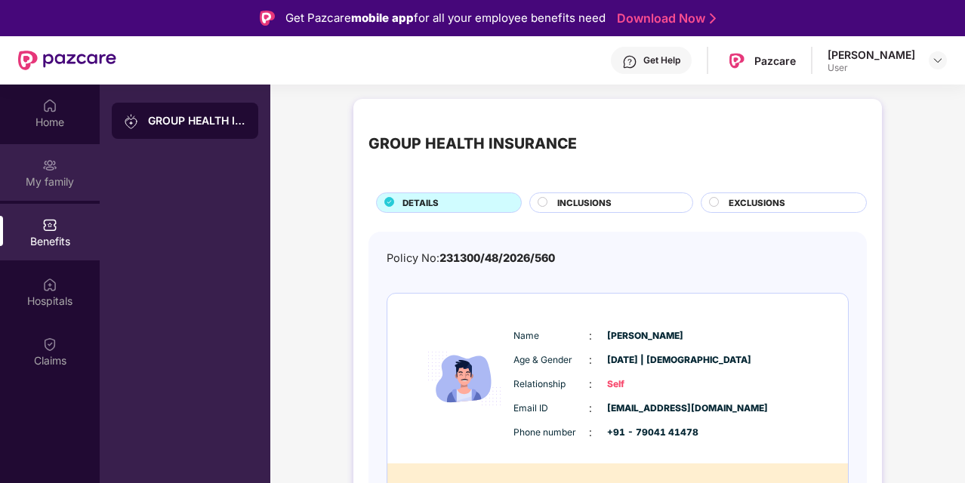
click at [51, 188] on div "My family" at bounding box center [50, 181] width 100 height 15
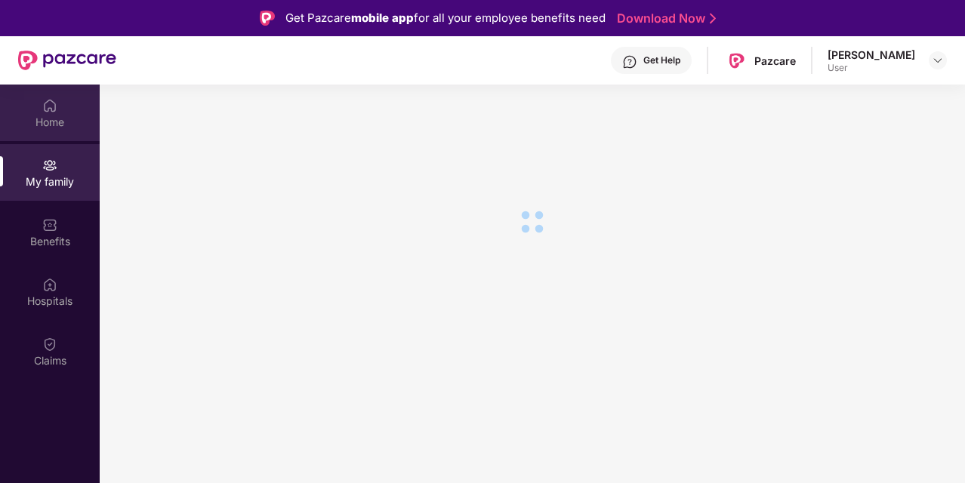
click at [57, 128] on div "Home" at bounding box center [50, 122] width 100 height 15
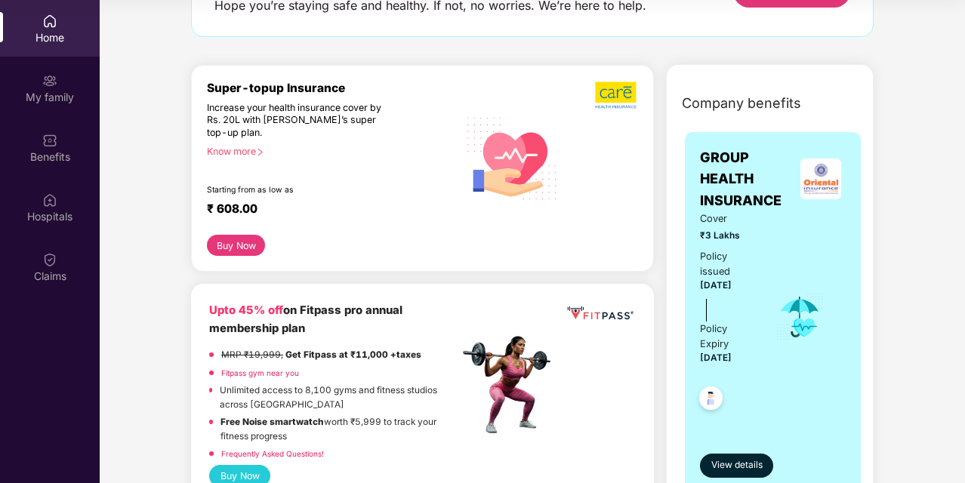
scroll to position [128, 0]
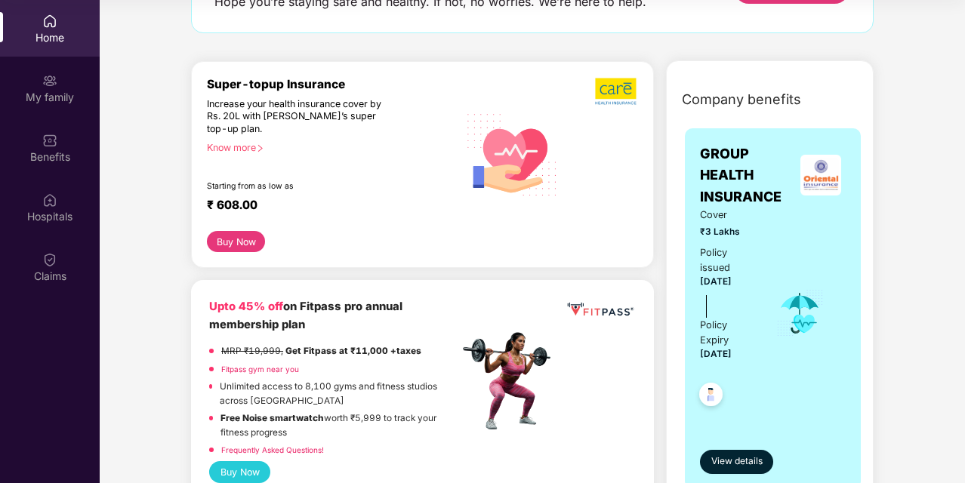
click at [350, 213] on div "₹ 608.00" at bounding box center [325, 207] width 236 height 18
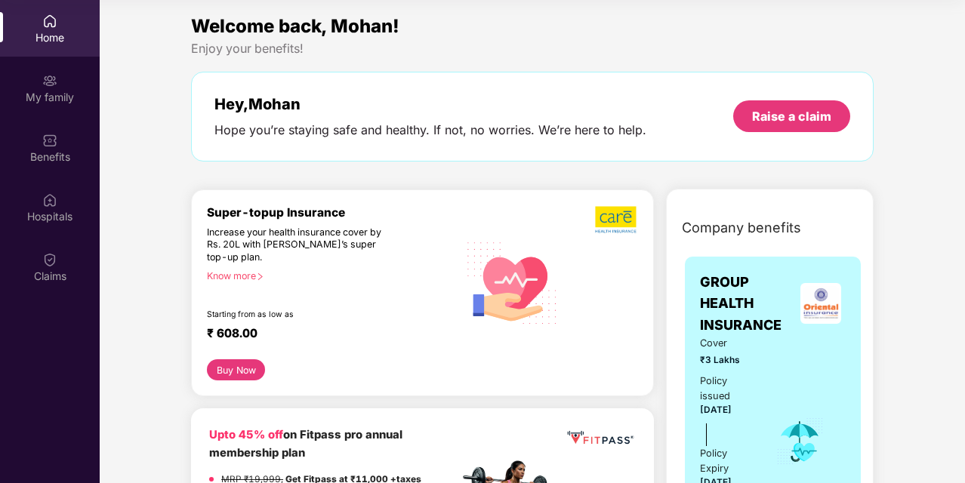
scroll to position [0, 0]
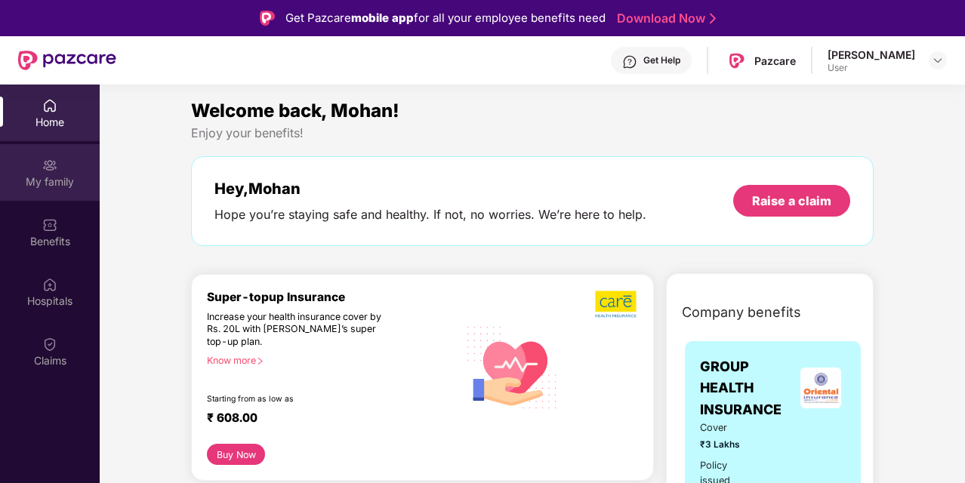
click at [61, 192] on div "My family" at bounding box center [50, 172] width 100 height 57
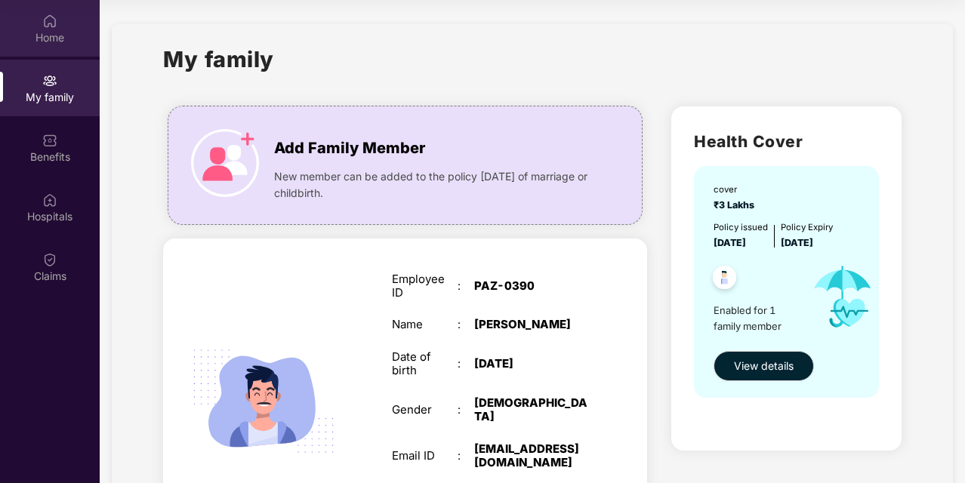
click at [56, 42] on div "Home" at bounding box center [50, 37] width 100 height 15
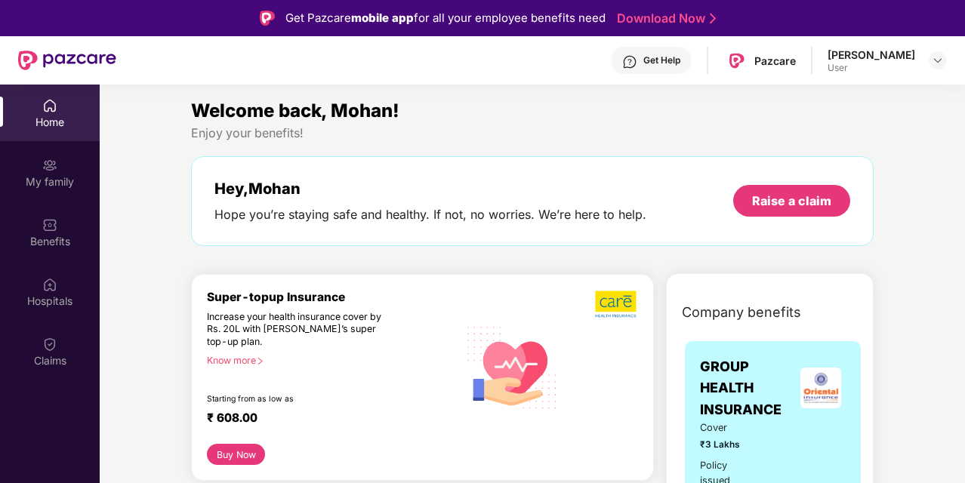
click at [57, 118] on div "Home" at bounding box center [50, 122] width 100 height 15
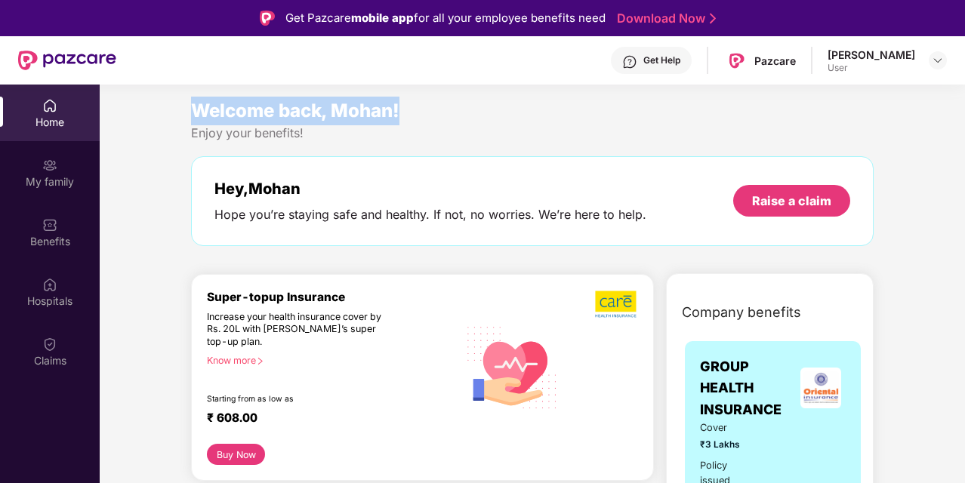
drag, startPoint x: 189, startPoint y: 106, endPoint x: 433, endPoint y: 107, distance: 244.6
click at [433, 107] on div "Welcome back, Mohan! Enjoy your benefits! Hey, [PERSON_NAME] you’re staying saf…" at bounding box center [532, 179] width 695 height 165
click at [433, 107] on div "Welcome back, Mohan!" at bounding box center [532, 111] width 683 height 29
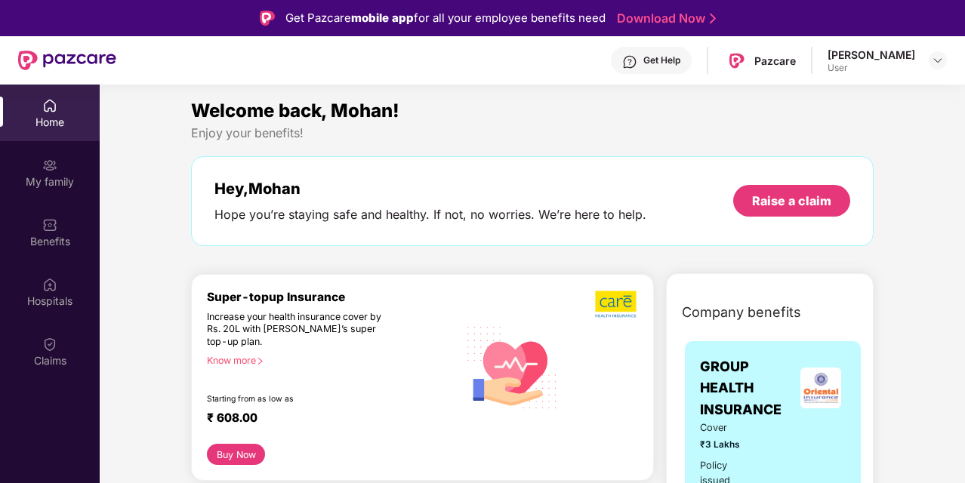
click at [322, 134] on div "Enjoy your benefits!" at bounding box center [532, 133] width 683 height 16
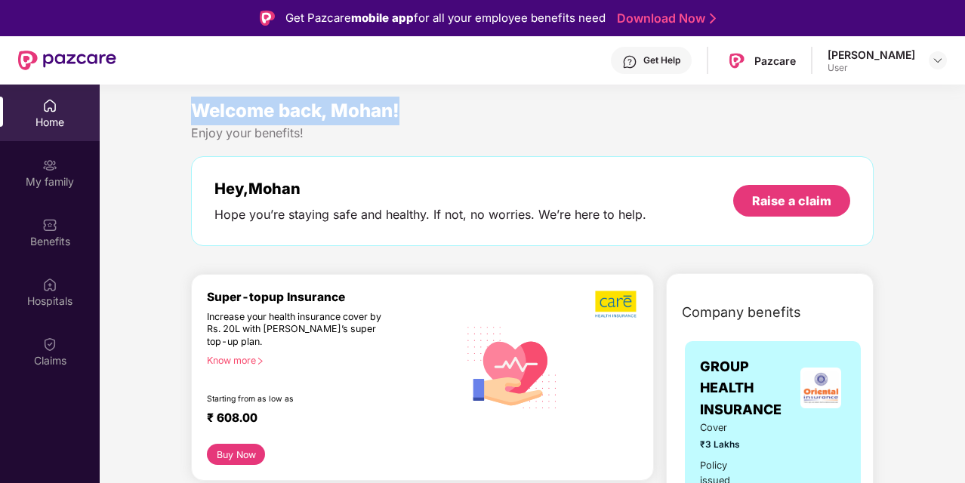
drag, startPoint x: 184, startPoint y: 107, endPoint x: 435, endPoint y: 115, distance: 250.8
click at [435, 115] on div "Welcome back, Mohan! Enjoy your benefits! Hey, [PERSON_NAME] you’re staying saf…" at bounding box center [532, 179] width 695 height 165
click at [435, 115] on div "Welcome back, Mohan!" at bounding box center [532, 111] width 683 height 29
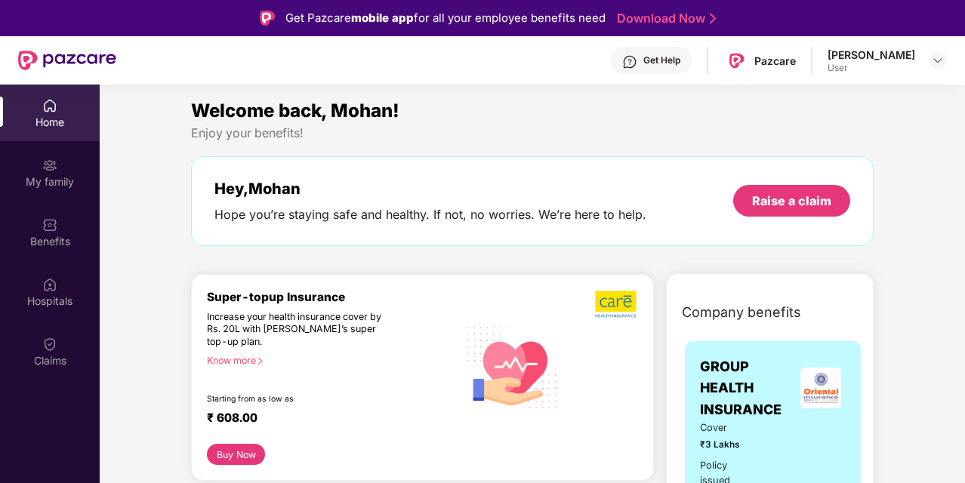
click at [358, 132] on div "Enjoy your benefits!" at bounding box center [532, 133] width 683 height 16
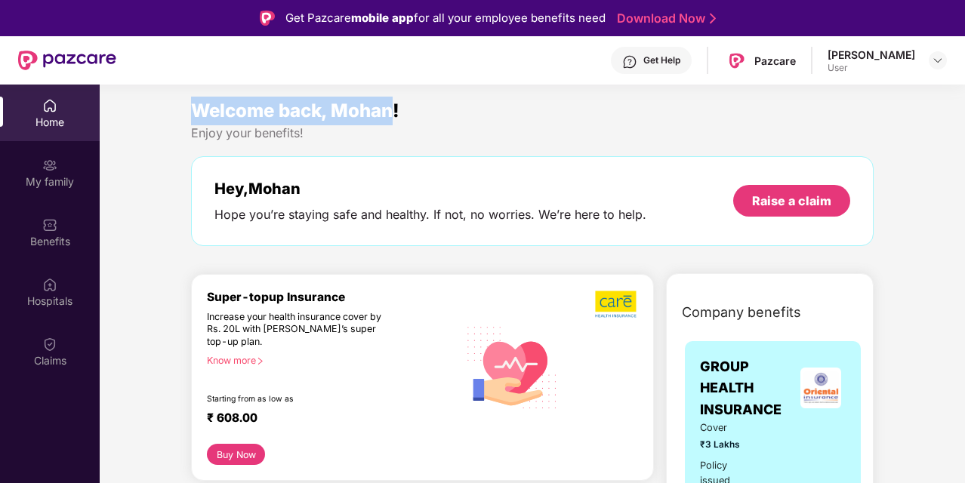
drag, startPoint x: 193, startPoint y: 108, endPoint x: 396, endPoint y: 104, distance: 203.1
click at [396, 104] on span "Welcome back, Mohan!" at bounding box center [295, 111] width 208 height 22
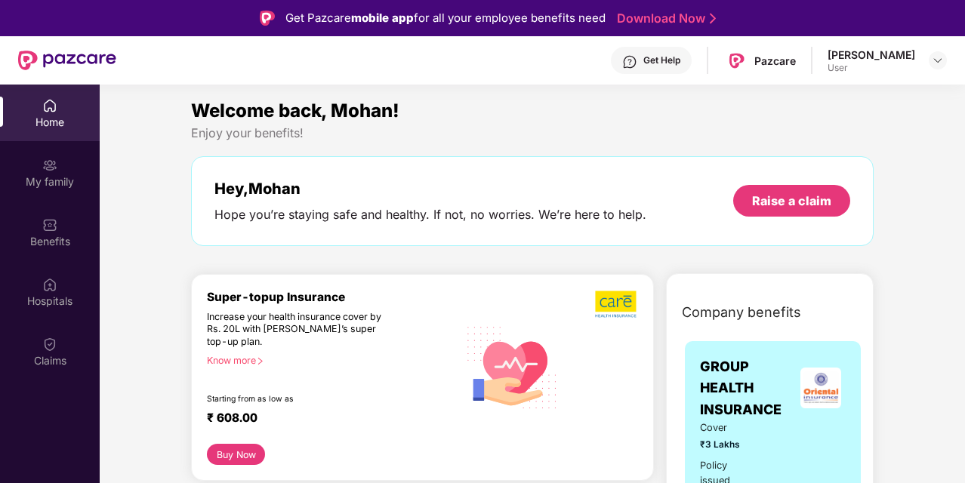
drag, startPoint x: 396, startPoint y: 104, endPoint x: 408, endPoint y: 124, distance: 23.0
click at [408, 124] on div "Welcome back, Mohan!" at bounding box center [532, 111] width 683 height 29
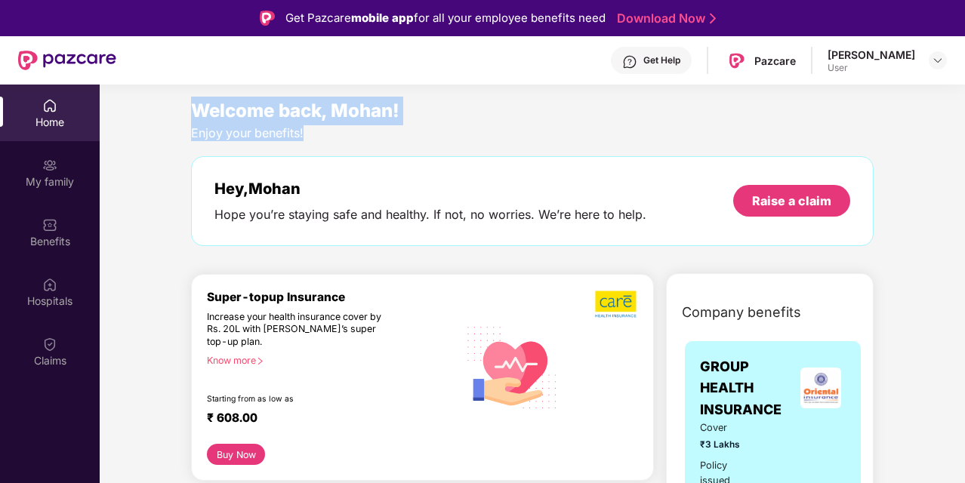
drag, startPoint x: 193, startPoint y: 106, endPoint x: 398, endPoint y: 131, distance: 206.2
click at [398, 131] on div "Welcome back, Mohan! Enjoy your benefits! Hey, [PERSON_NAME] you’re staying saf…" at bounding box center [532, 179] width 695 height 165
drag, startPoint x: 398, startPoint y: 131, endPoint x: 384, endPoint y: 138, distance: 15.9
click at [384, 138] on div "Enjoy your benefits!" at bounding box center [532, 133] width 683 height 16
click at [362, 129] on div "Enjoy your benefits!" at bounding box center [532, 133] width 683 height 16
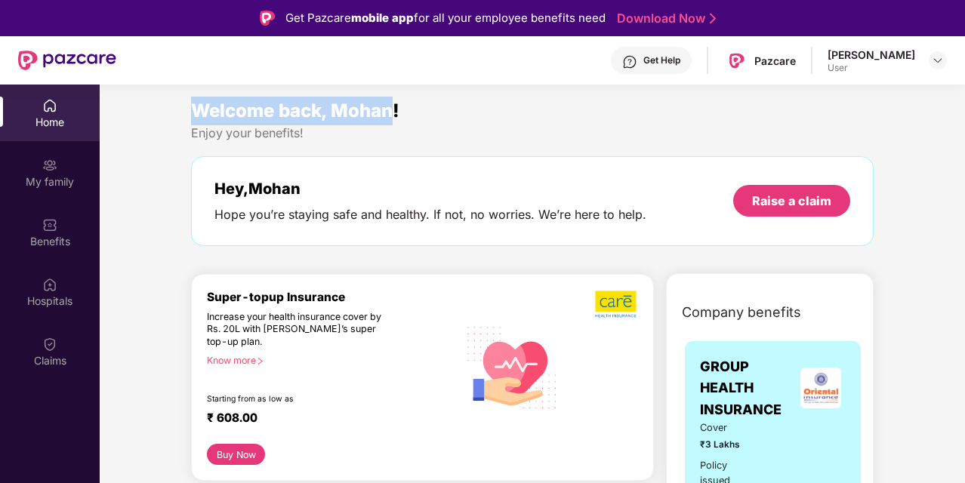
drag, startPoint x: 189, startPoint y: 103, endPoint x: 397, endPoint y: 110, distance: 208.5
click at [397, 110] on div "Welcome back, Mohan! Enjoy your benefits! Hey, [PERSON_NAME] you’re staying saf…" at bounding box center [532, 179] width 695 height 165
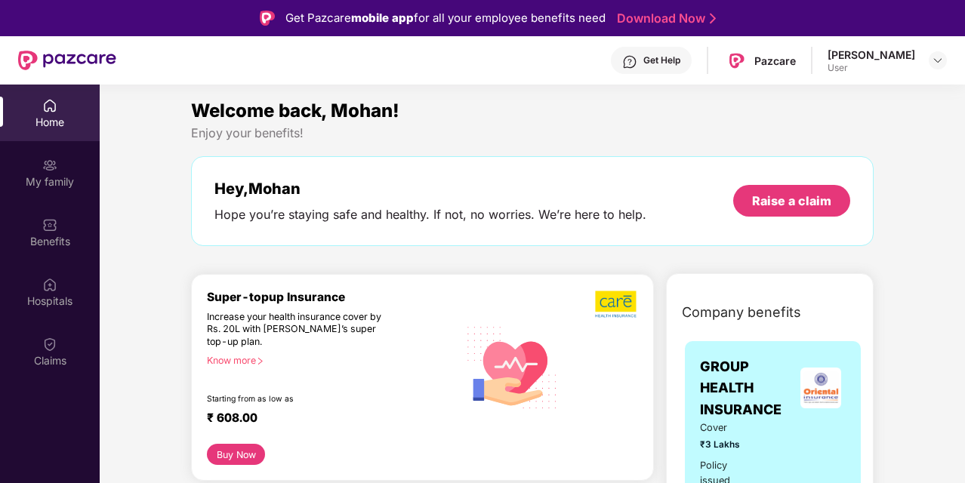
drag, startPoint x: 397, startPoint y: 110, endPoint x: 414, endPoint y: 133, distance: 28.5
click at [414, 133] on div "Enjoy your benefits!" at bounding box center [532, 133] width 683 height 16
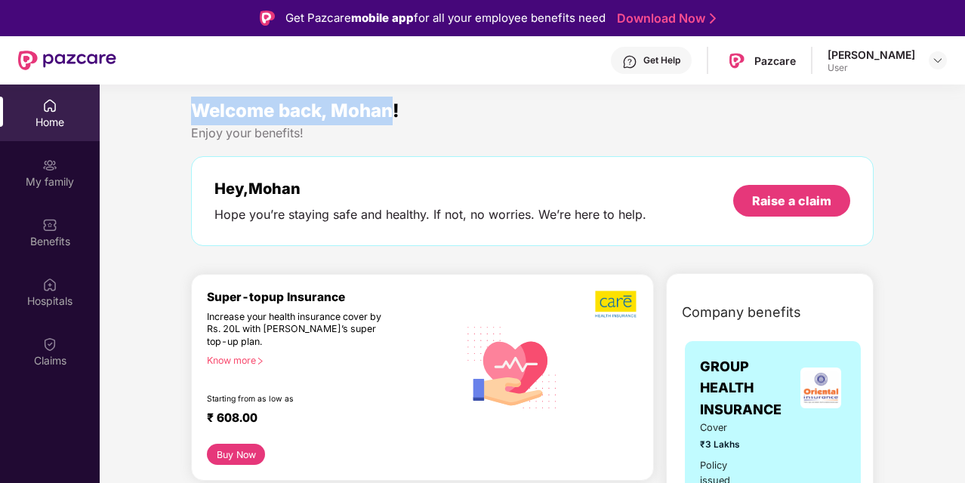
drag, startPoint x: 187, startPoint y: 107, endPoint x: 398, endPoint y: 122, distance: 211.2
click at [398, 122] on div "Welcome back, Mohan! Enjoy your benefits! Hey, [PERSON_NAME] you’re staying saf…" at bounding box center [532, 179] width 695 height 165
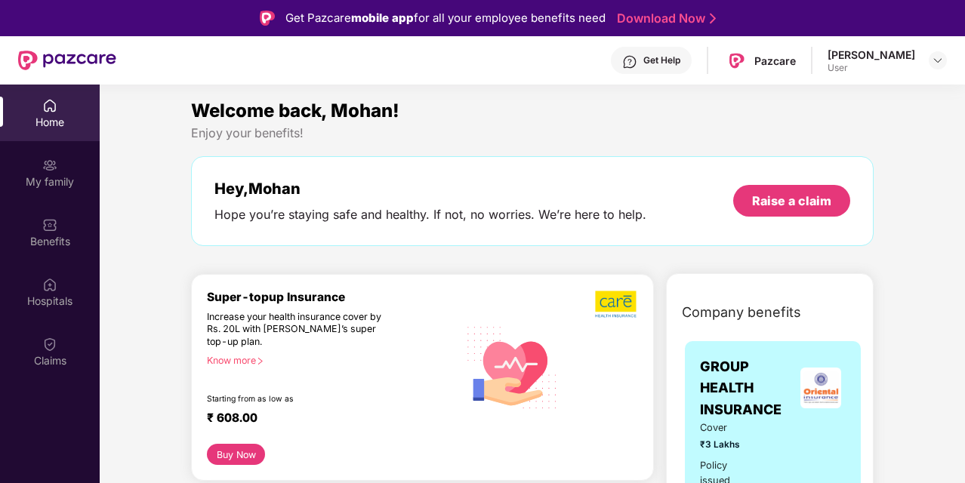
drag, startPoint x: 398, startPoint y: 122, endPoint x: 365, endPoint y: 143, distance: 38.7
click at [365, 143] on div "Welcome back, Mohan! Enjoy your benefits! Hey, [PERSON_NAME] you’re staying saf…" at bounding box center [532, 179] width 695 height 165
